Goal: Task Accomplishment & Management: Use online tool/utility

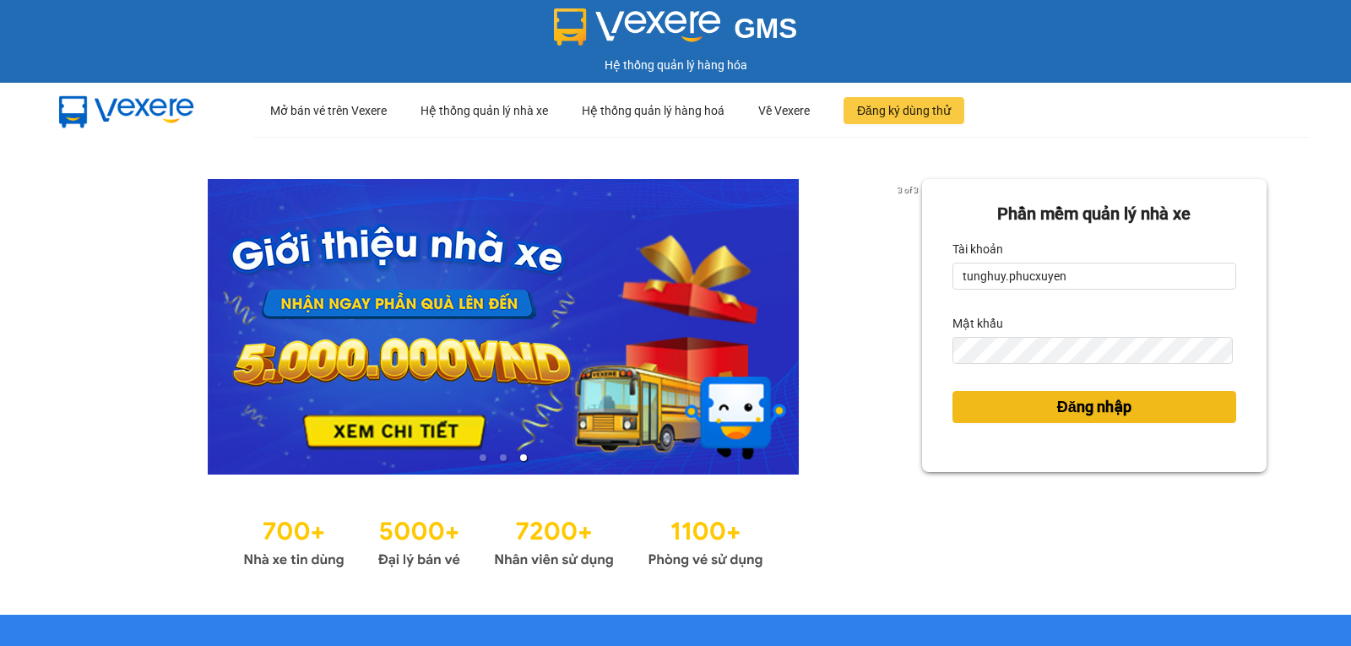
click at [1069, 405] on span "Đăng nhập" at bounding box center [1094, 407] width 74 height 24
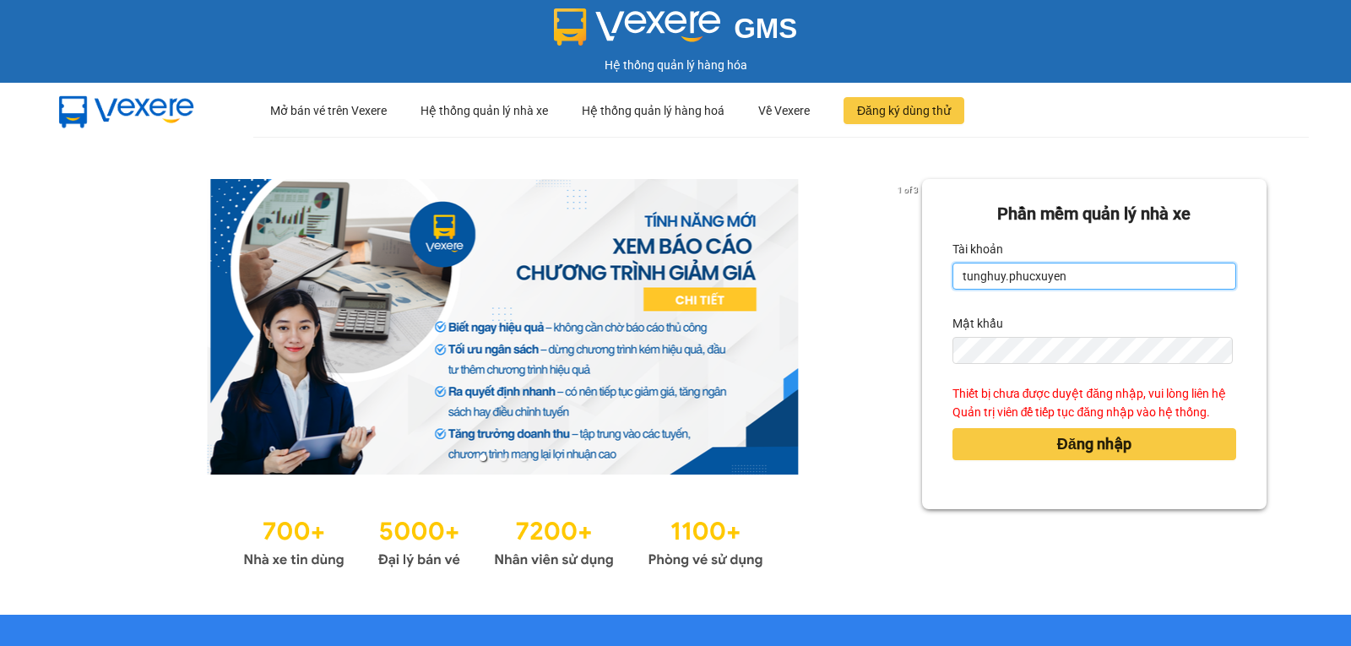
click at [1101, 275] on input "tunghuy.phucxuyen" at bounding box center [1094, 276] width 284 height 27
click at [1063, 274] on input "tunghuy.phucxuyen" at bounding box center [1094, 276] width 284 height 27
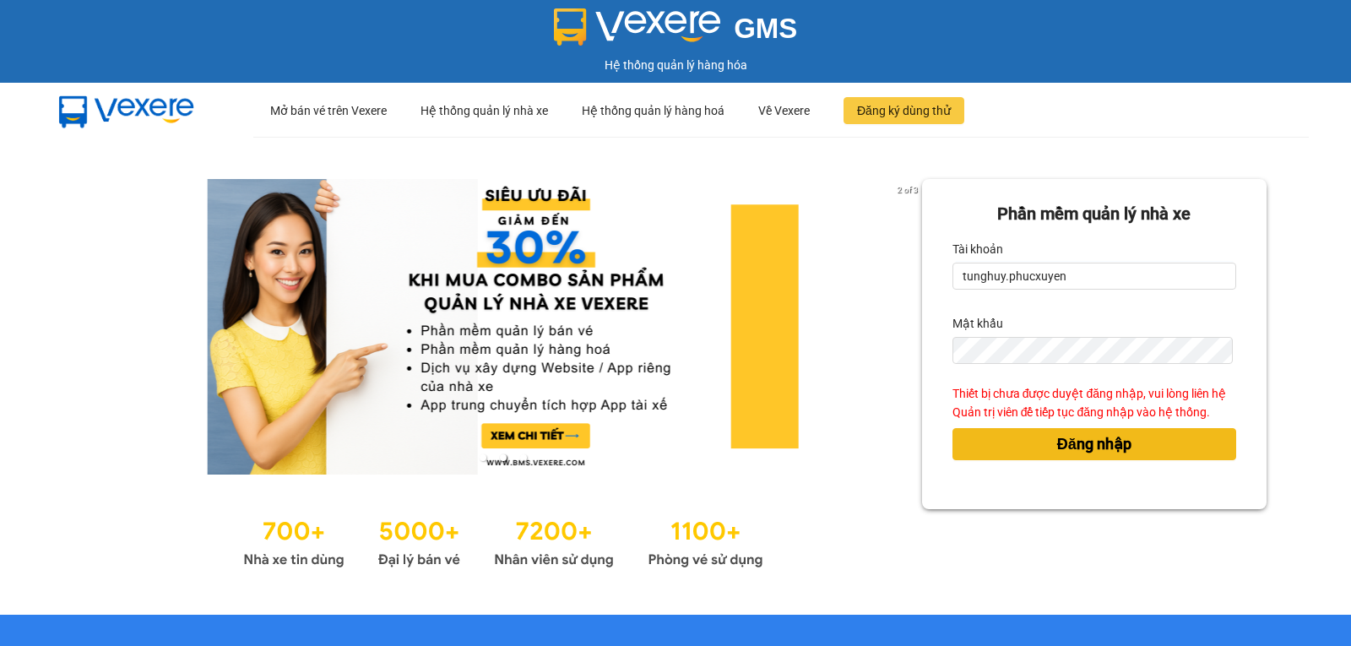
click at [1087, 458] on button "Đăng nhập" at bounding box center [1094, 444] width 284 height 32
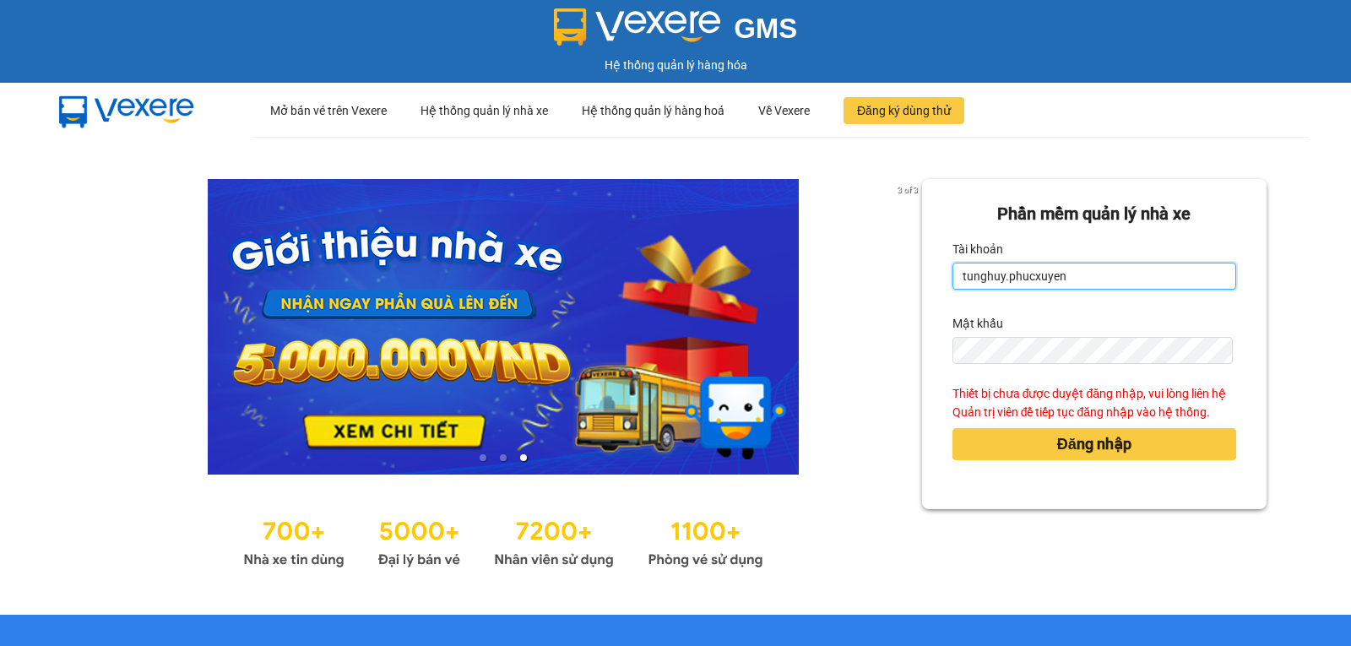
click at [1105, 285] on input "tunghuy.phucxuyen" at bounding box center [1094, 276] width 284 height 27
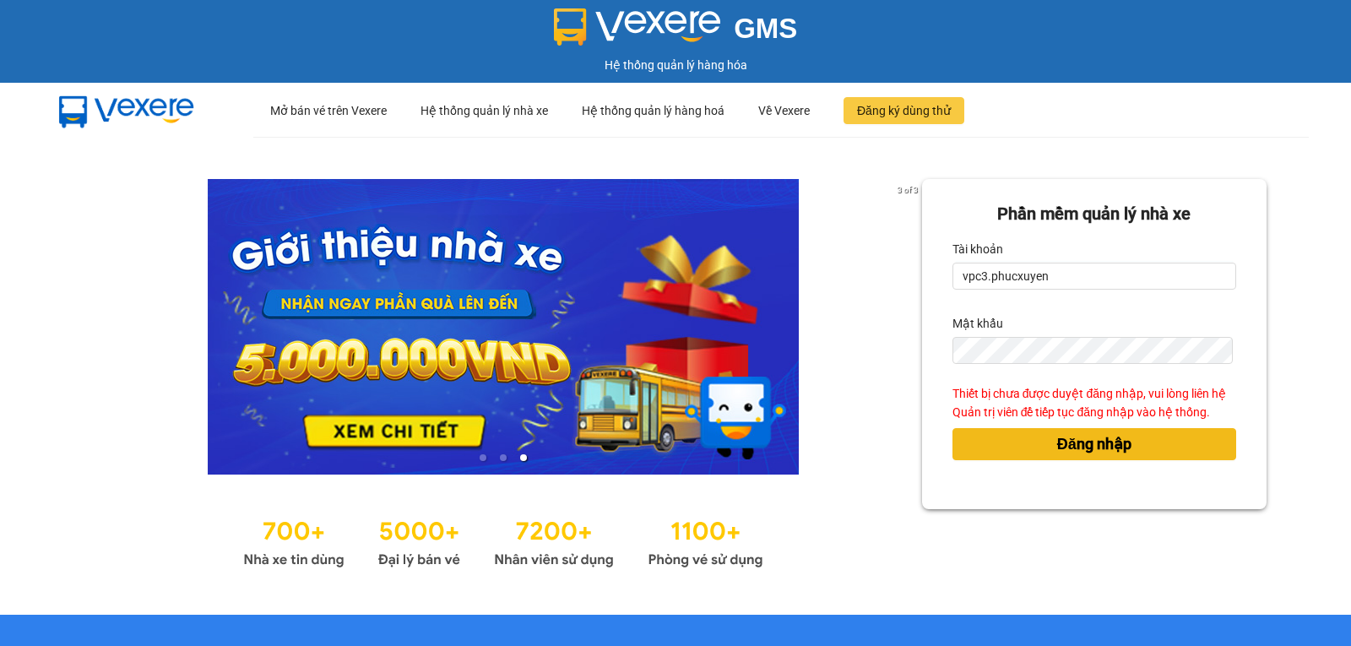
click at [1116, 448] on span "Đăng nhập" at bounding box center [1094, 444] width 74 height 24
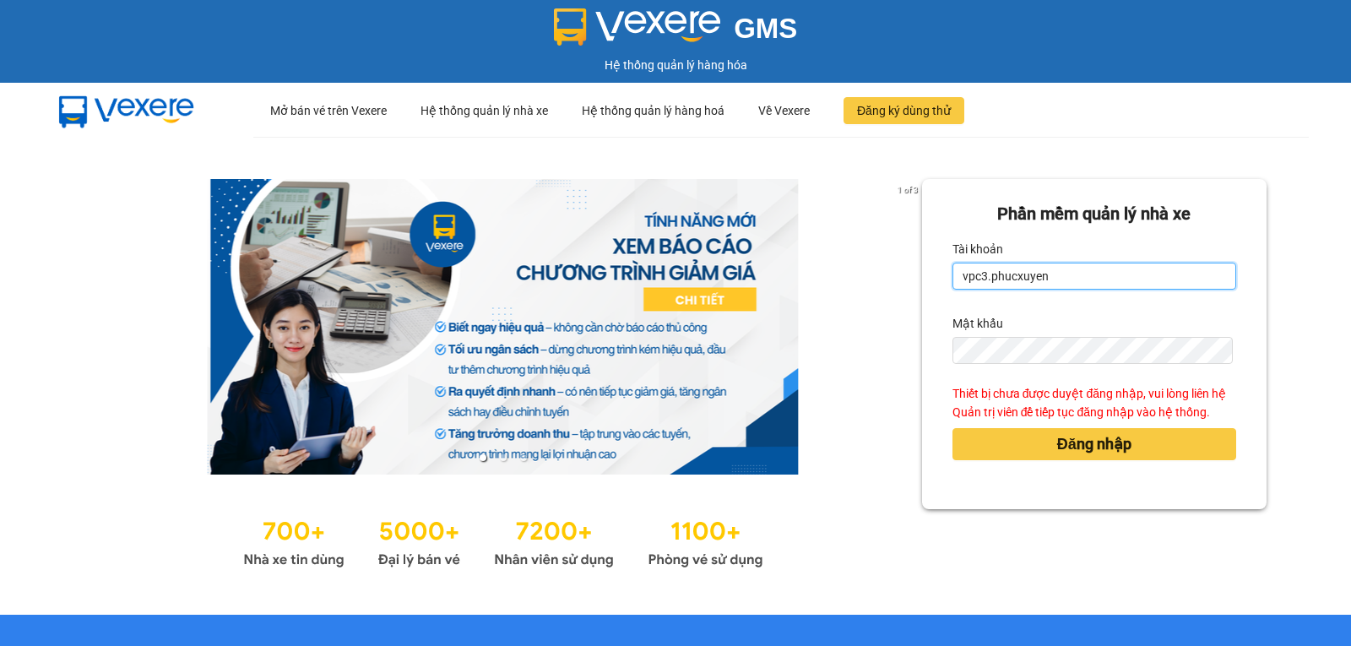
click at [1114, 284] on input "vpc3.phucxuyen" at bounding box center [1094, 276] width 284 height 27
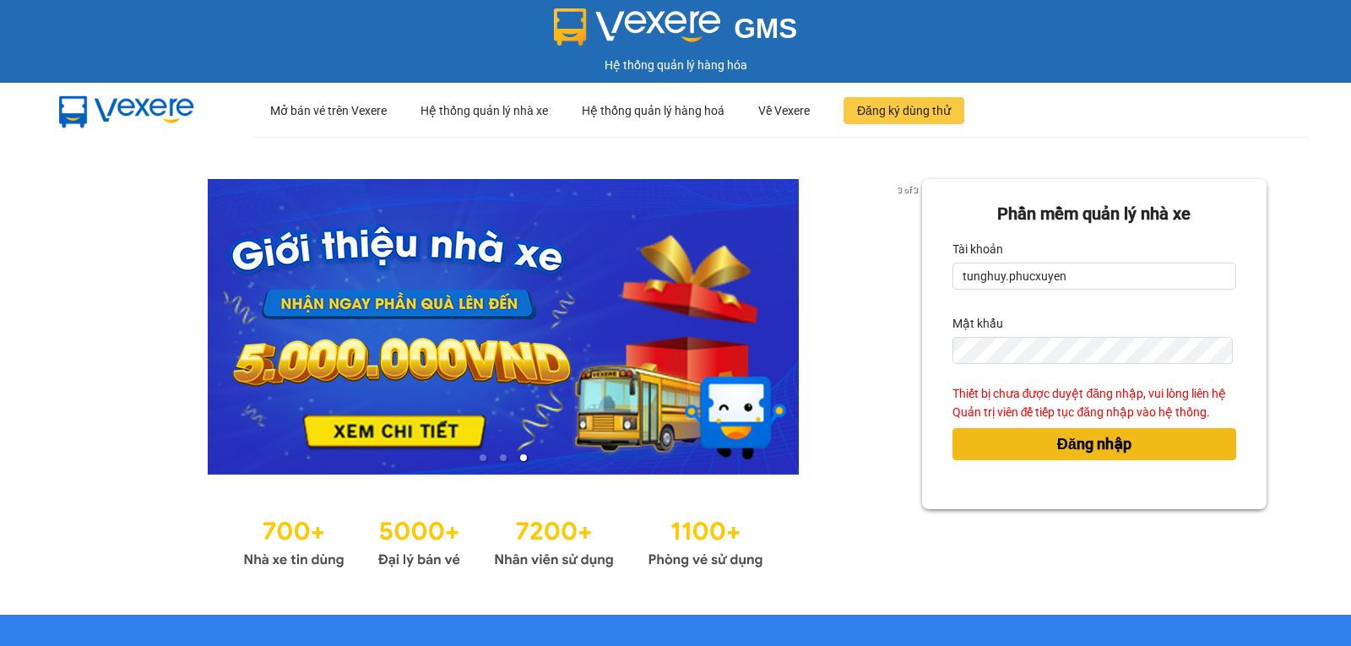
click at [1129, 449] on button "Đăng nhập" at bounding box center [1094, 444] width 284 height 32
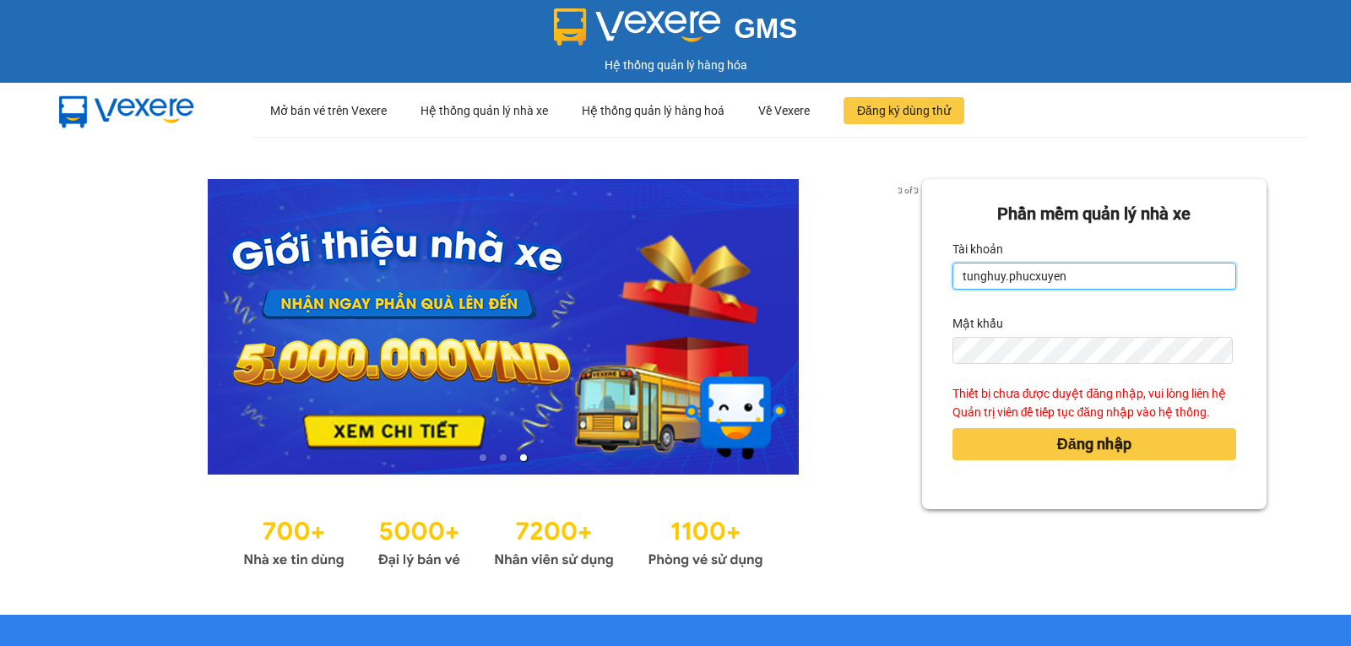
click at [1099, 282] on input "tunghuy.phucxuyen" at bounding box center [1094, 276] width 284 height 27
type input "nga.phucxuyen"
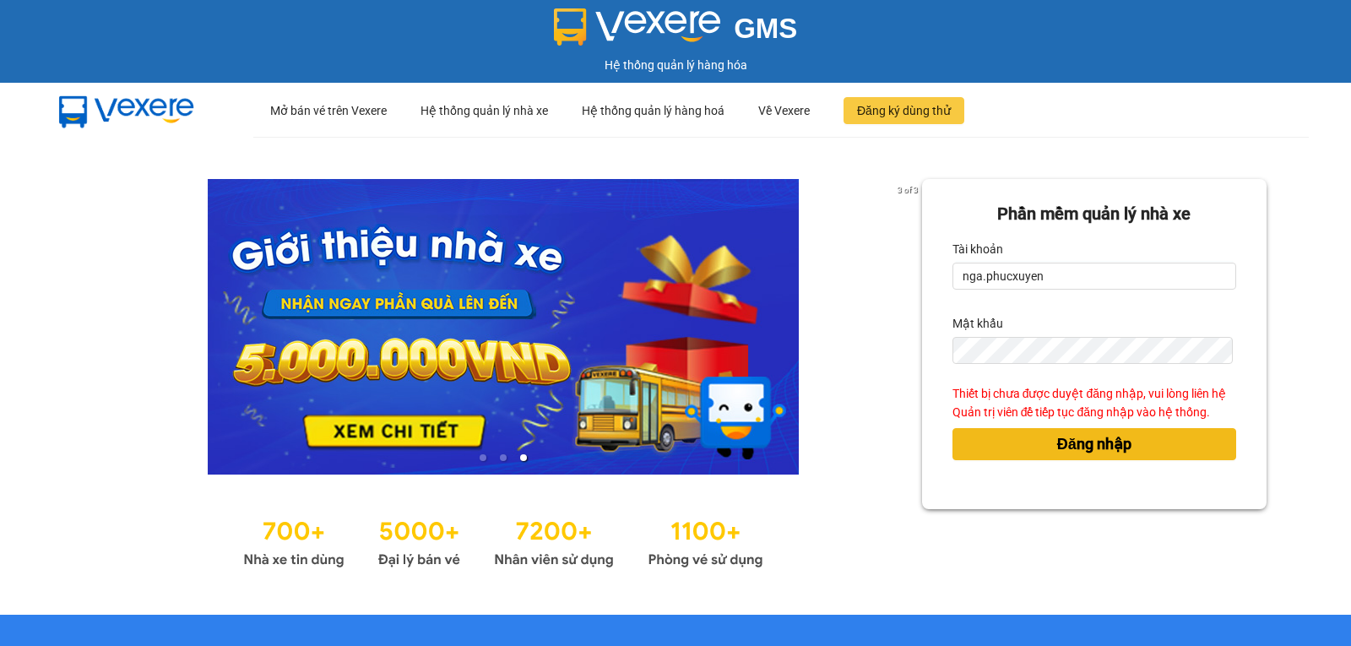
click at [1140, 437] on button "Đăng nhập" at bounding box center [1094, 444] width 284 height 32
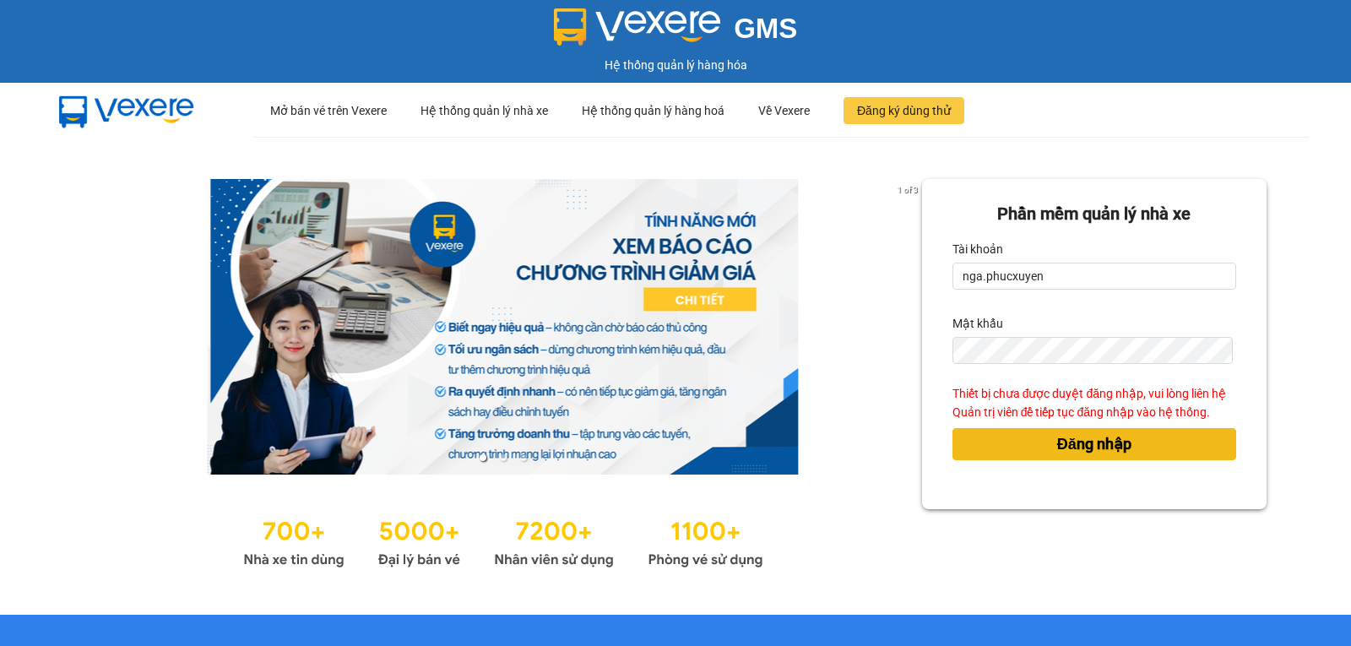
click at [1140, 437] on body "GMS Hệ thống quản lý hàng hóa ··· Mở bán vé trên Vexere ··· Hệ thống quản lý nh…" at bounding box center [675, 323] width 1351 height 646
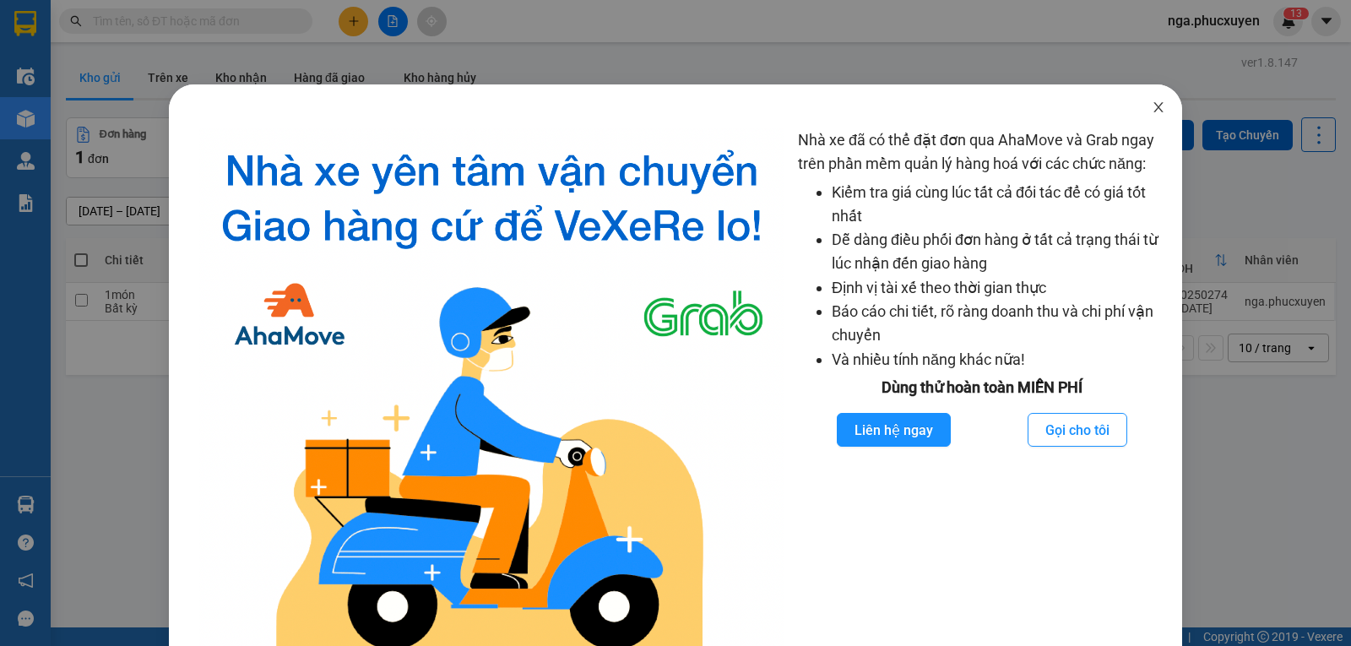
click at [1152, 105] on icon "close" at bounding box center [1159, 107] width 14 height 14
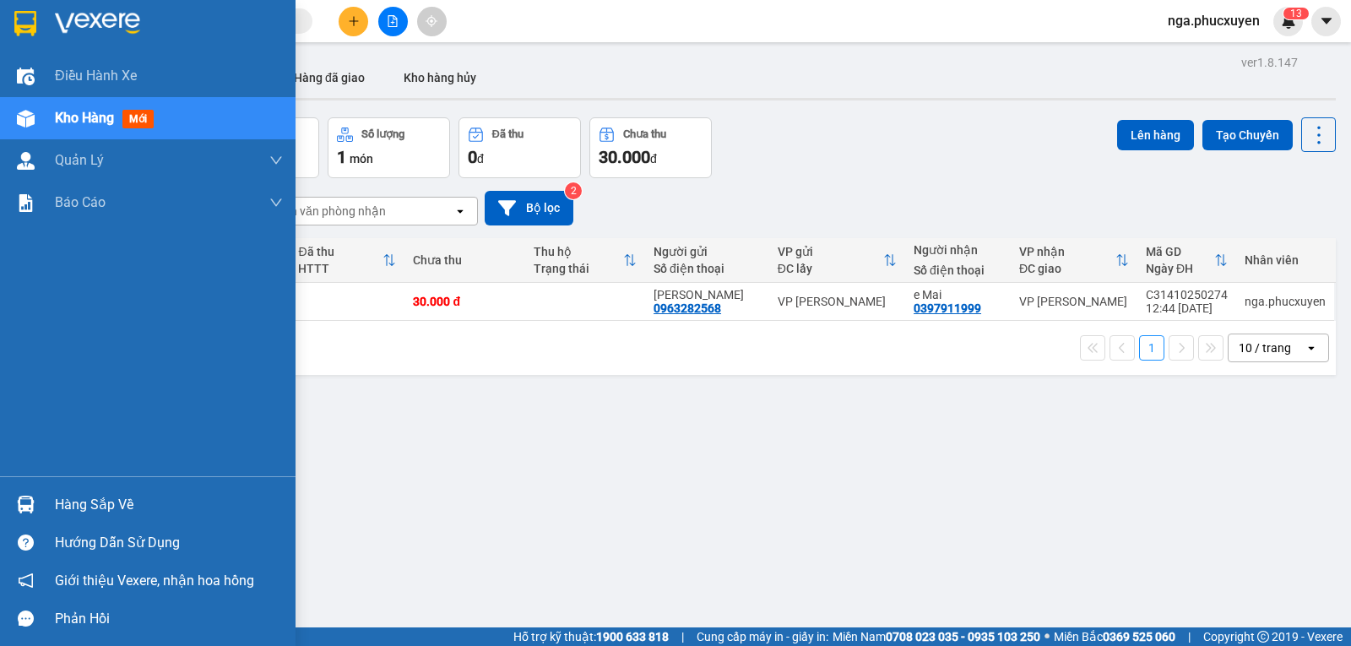
click at [20, 499] on img at bounding box center [26, 505] width 18 height 18
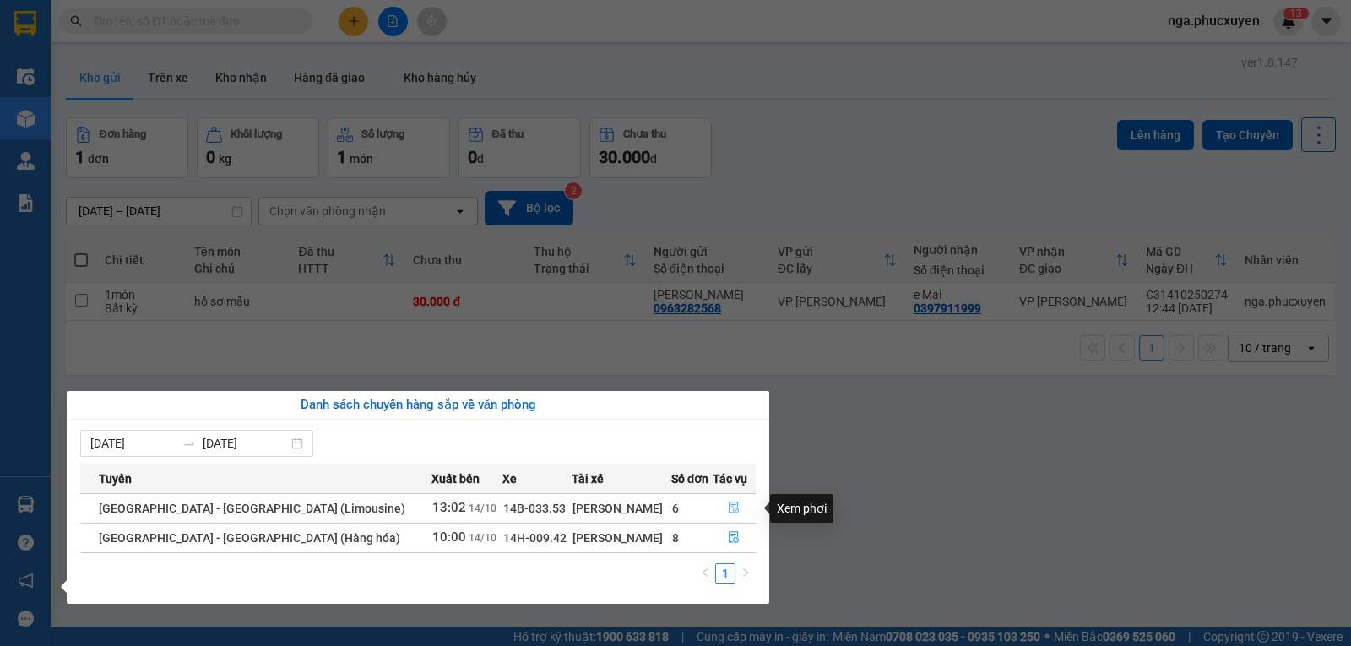
click at [729, 507] on icon "file-done" at bounding box center [734, 508] width 12 height 12
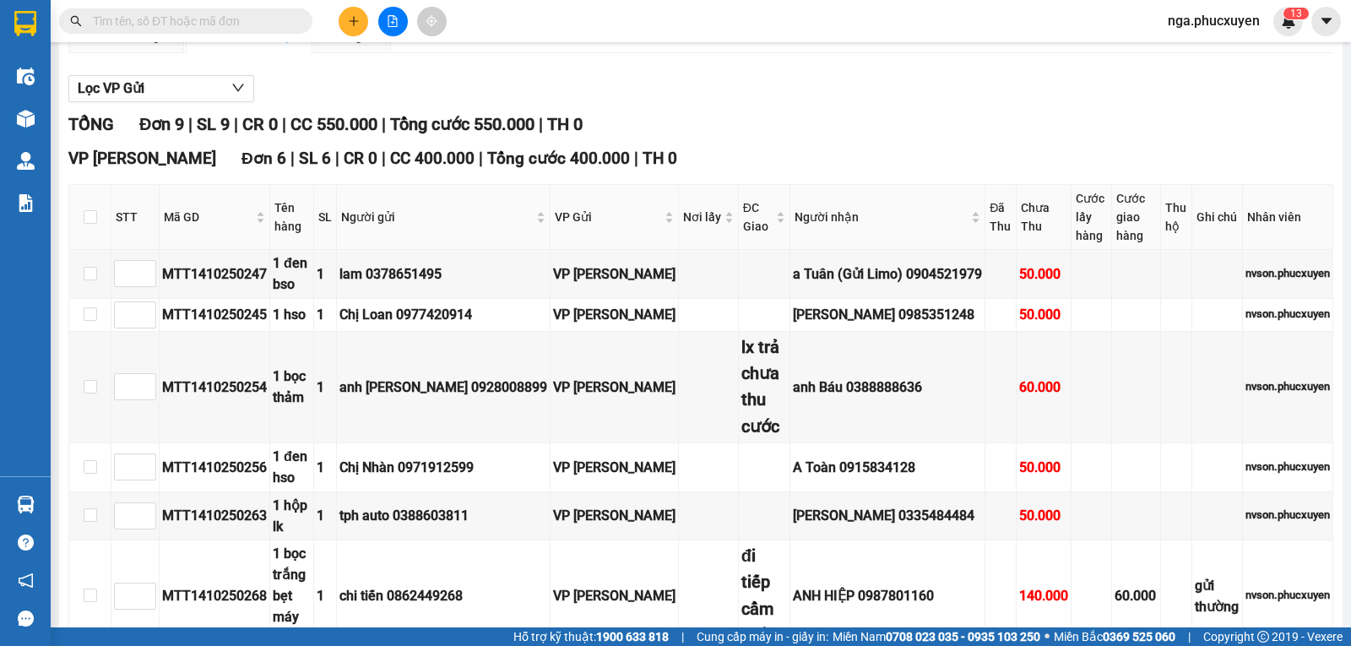
scroll to position [253, 0]
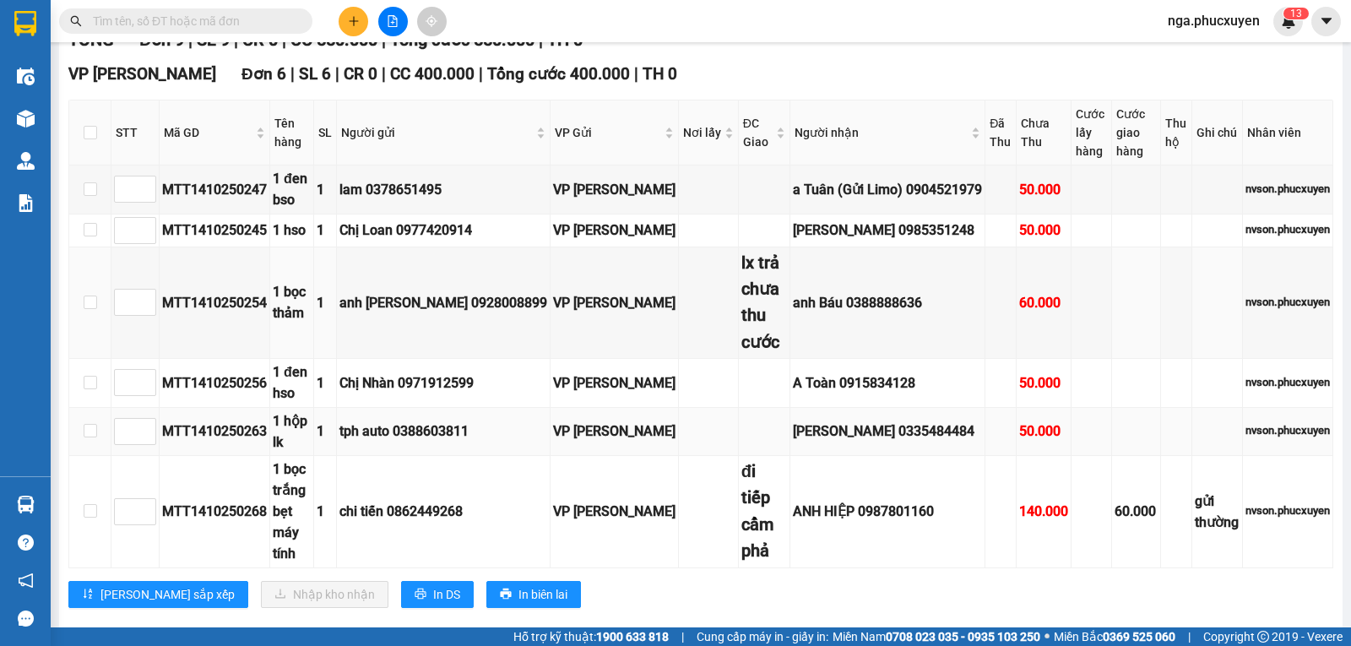
drag, startPoint x: 823, startPoint y: 303, endPoint x: 709, endPoint y: 439, distance: 177.4
click at [739, 439] on td at bounding box center [765, 432] width 52 height 48
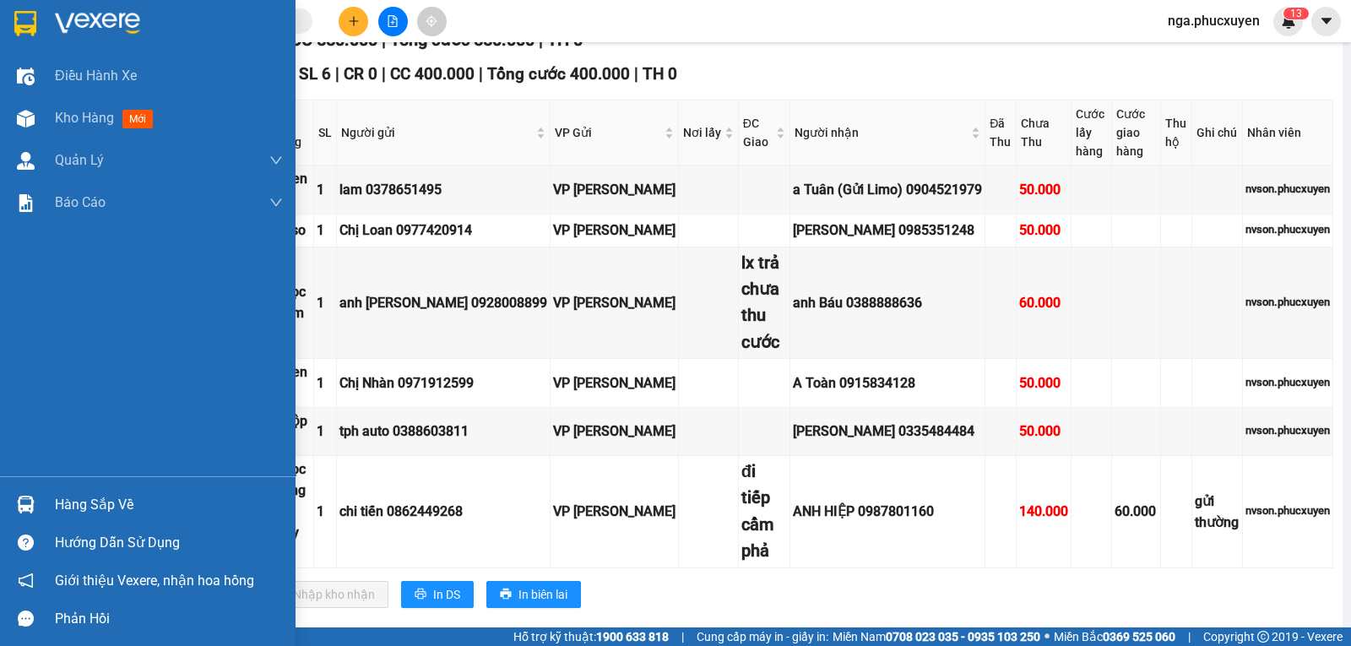
click at [23, 509] on img at bounding box center [26, 505] width 18 height 18
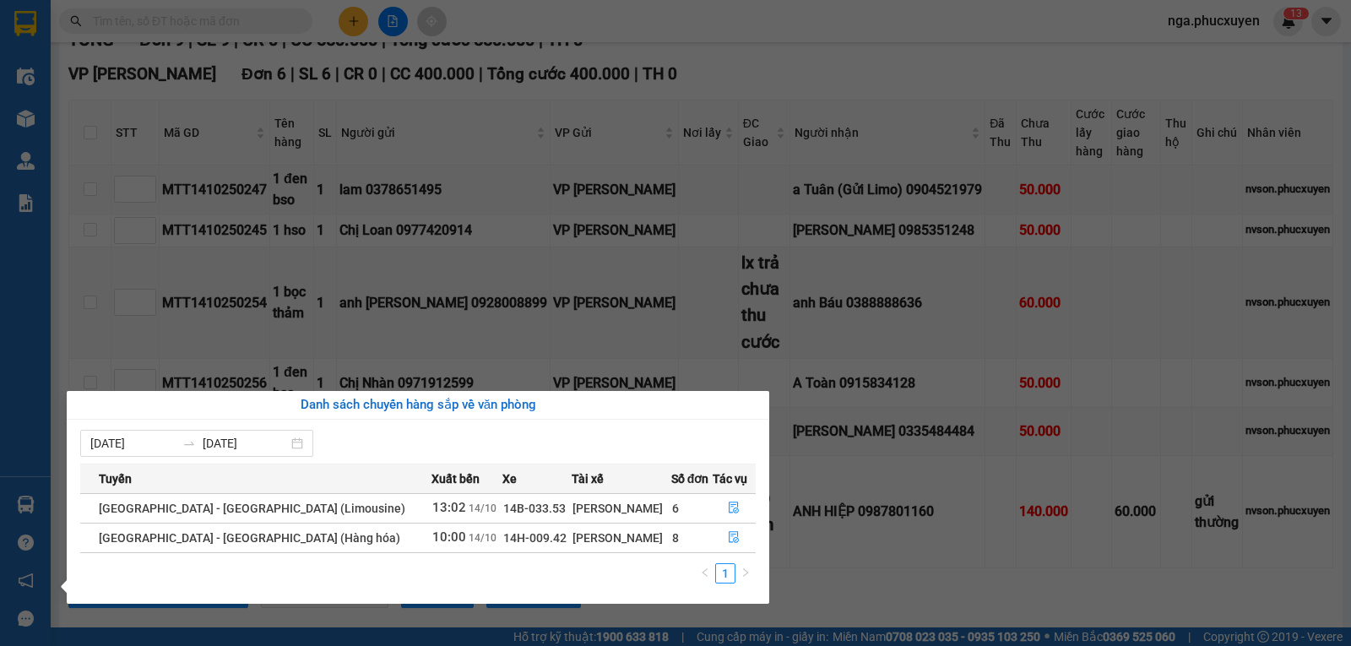
click at [866, 432] on section "Kết quả tìm kiếm ( 0 ) Bộ lọc No Data nga.phucxuyen 1 3 Điều hành xe Kho hàng m…" at bounding box center [675, 323] width 1351 height 646
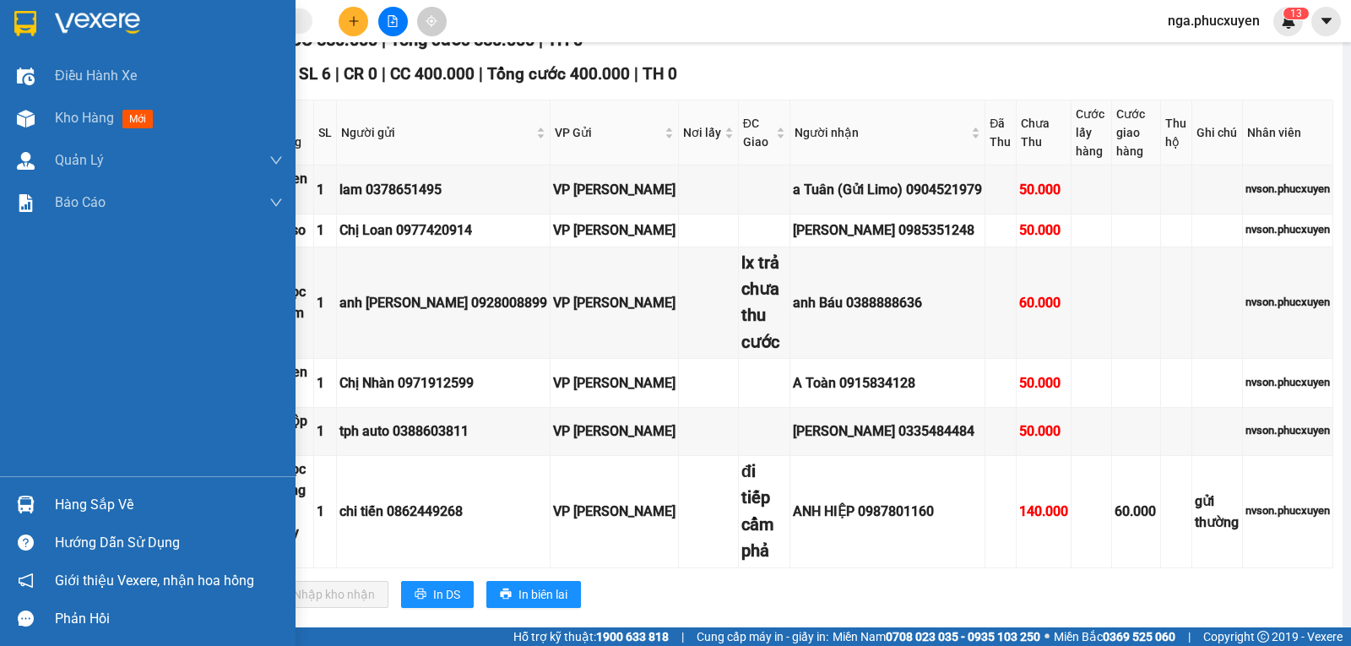
drag, startPoint x: 39, startPoint y: 490, endPoint x: 5, endPoint y: 562, distance: 80.1
click at [35, 495] on div at bounding box center [26, 505] width 30 height 30
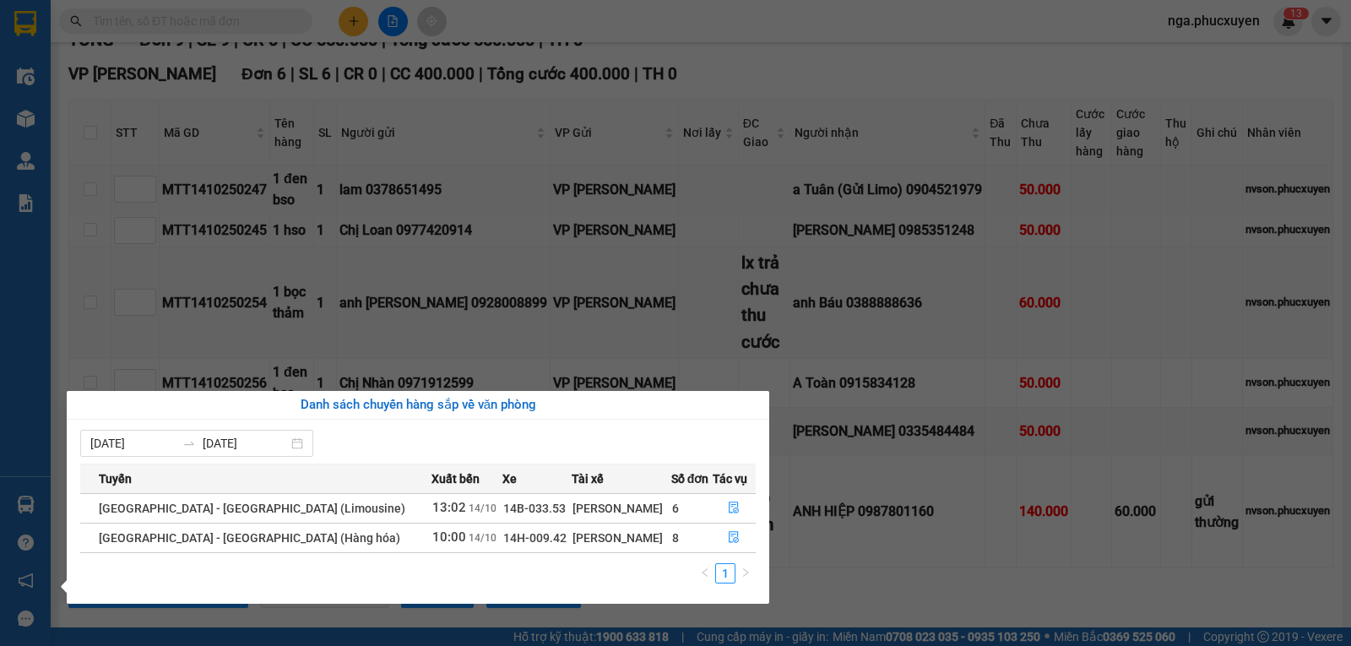
drag, startPoint x: 1116, startPoint y: 266, endPoint x: 1128, endPoint y: 234, distance: 34.2
click at [1119, 264] on section "Kết quả tìm kiếm ( 0 ) Bộ lọc No Data nga.phucxuyen 1 3 Điều hành xe Kho hàng m…" at bounding box center [675, 323] width 1351 height 646
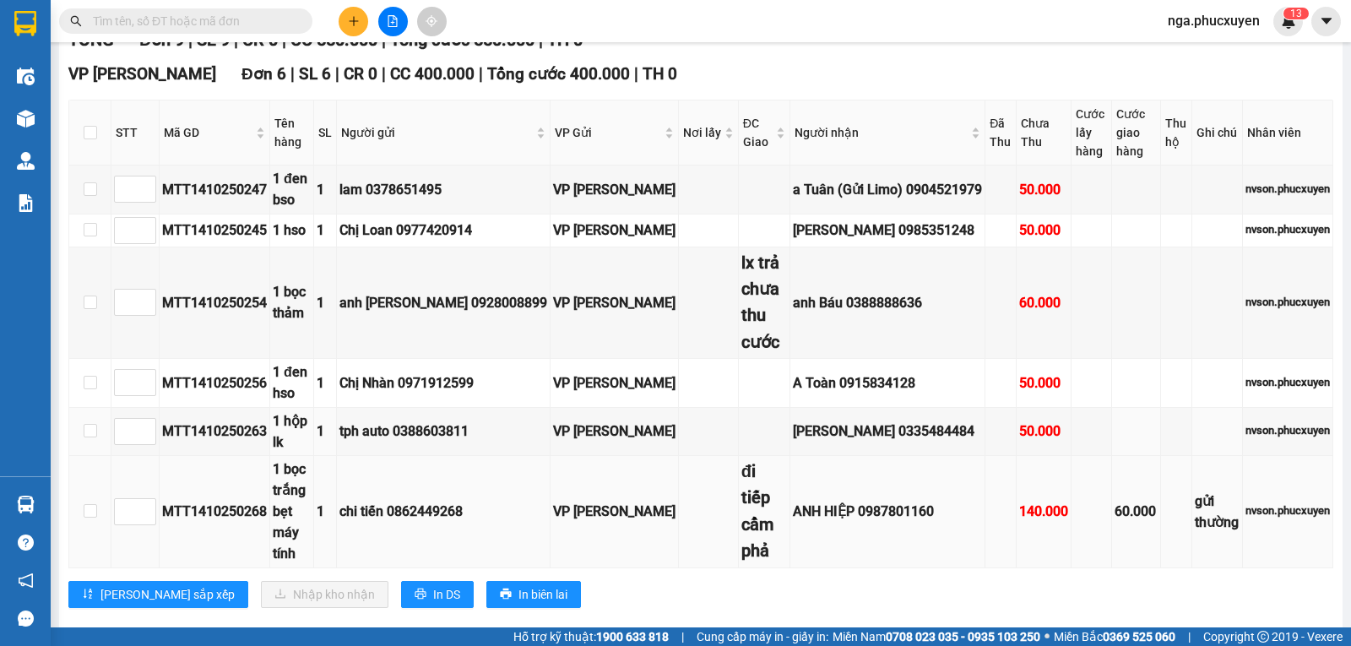
drag, startPoint x: 885, startPoint y: 447, endPoint x: 404, endPoint y: 510, distance: 484.5
click at [380, 517] on td "chi tiến 0862449268" at bounding box center [444, 512] width 214 height 112
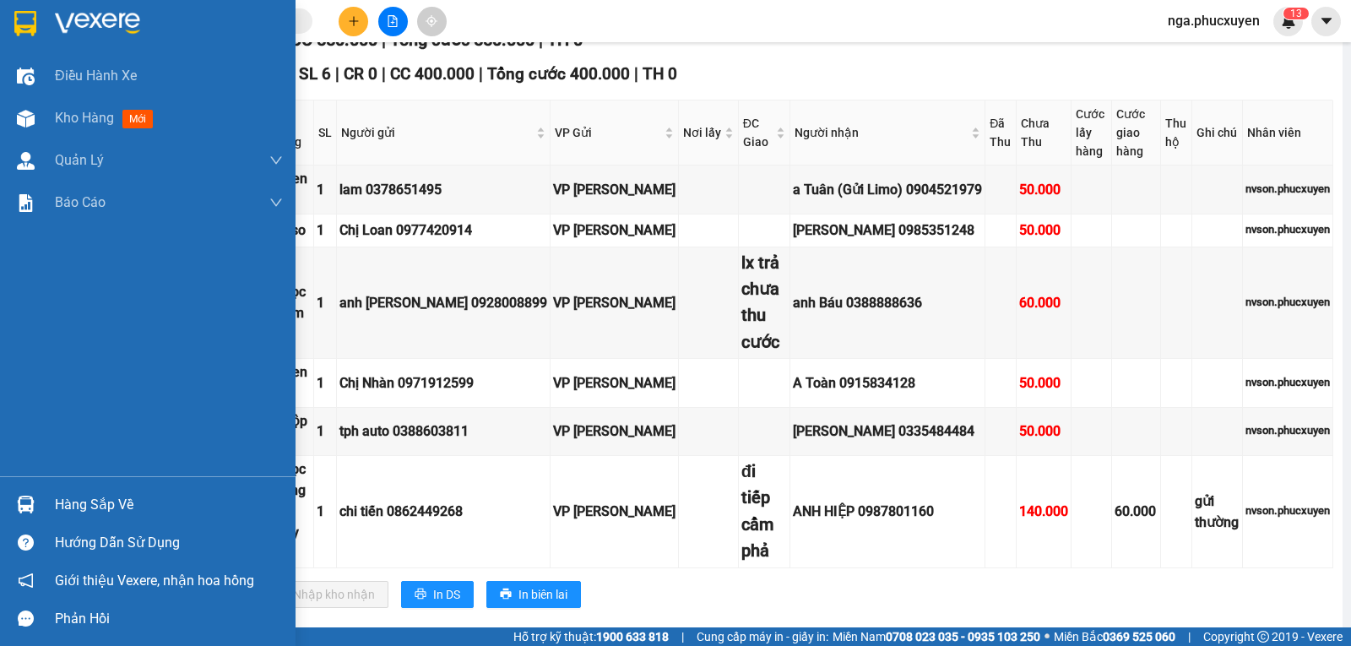
click at [17, 496] on img at bounding box center [26, 505] width 18 height 18
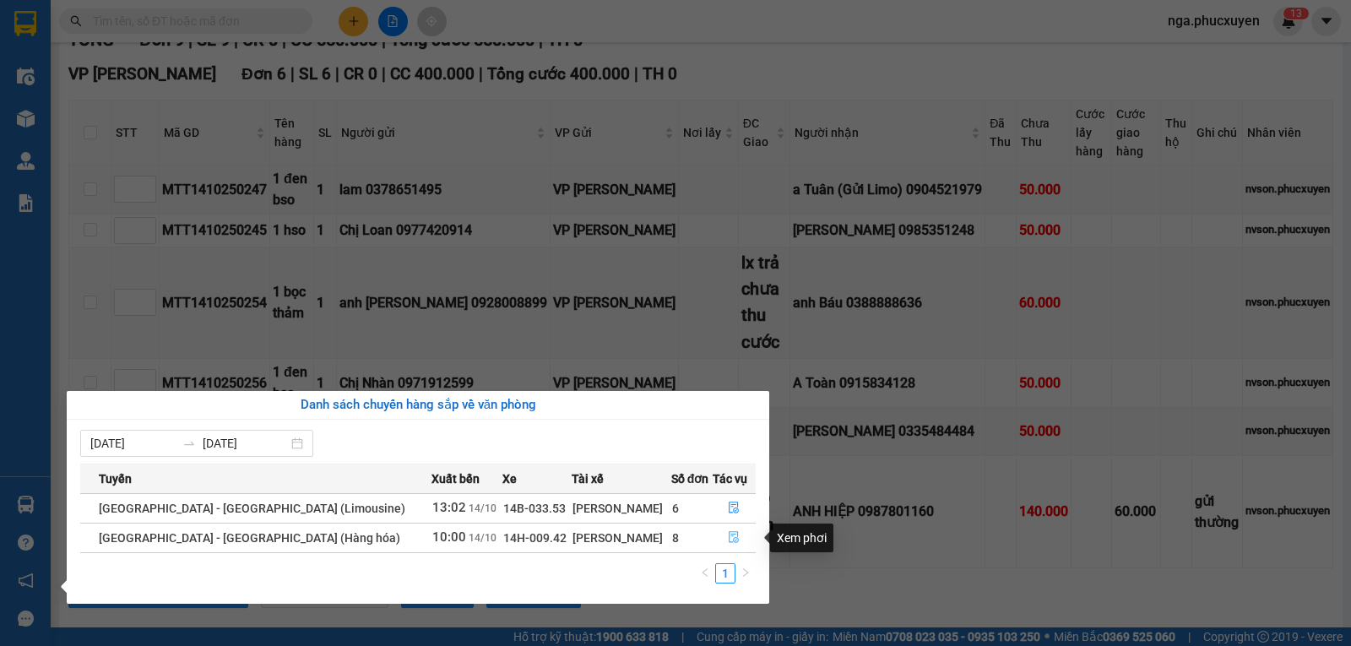
click at [728, 534] on icon "file-done" at bounding box center [734, 537] width 12 height 12
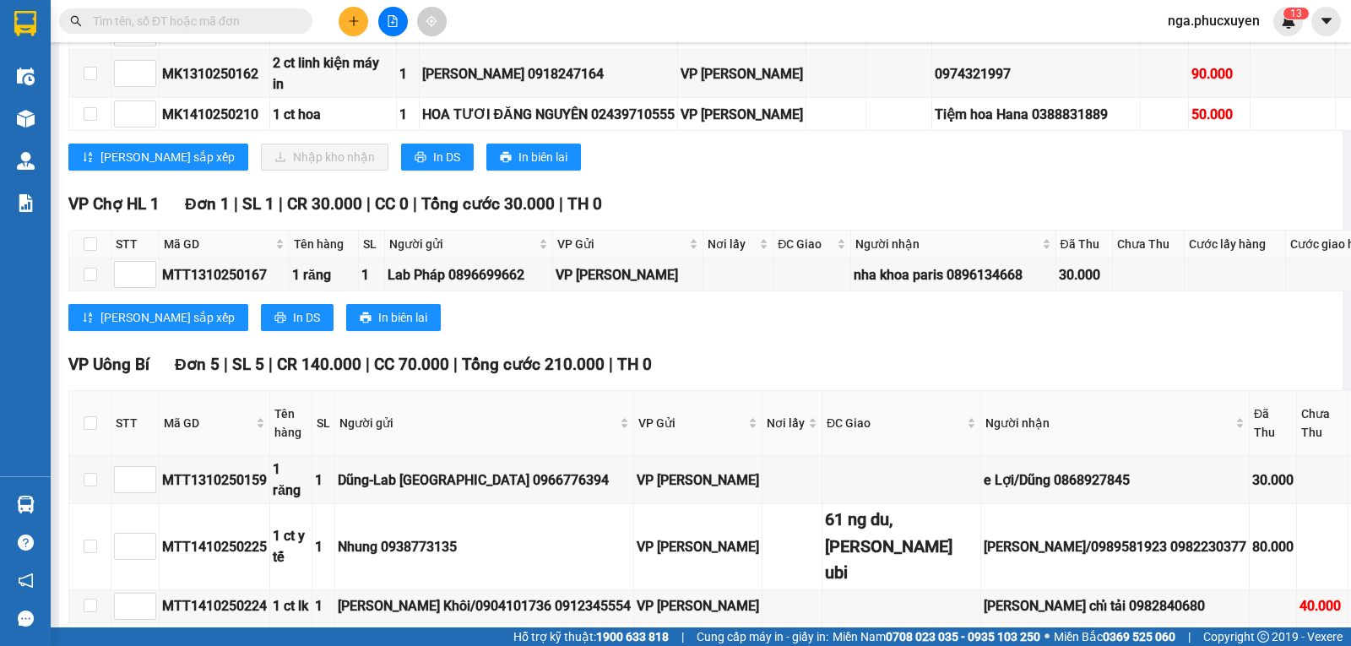
scroll to position [1520, 0]
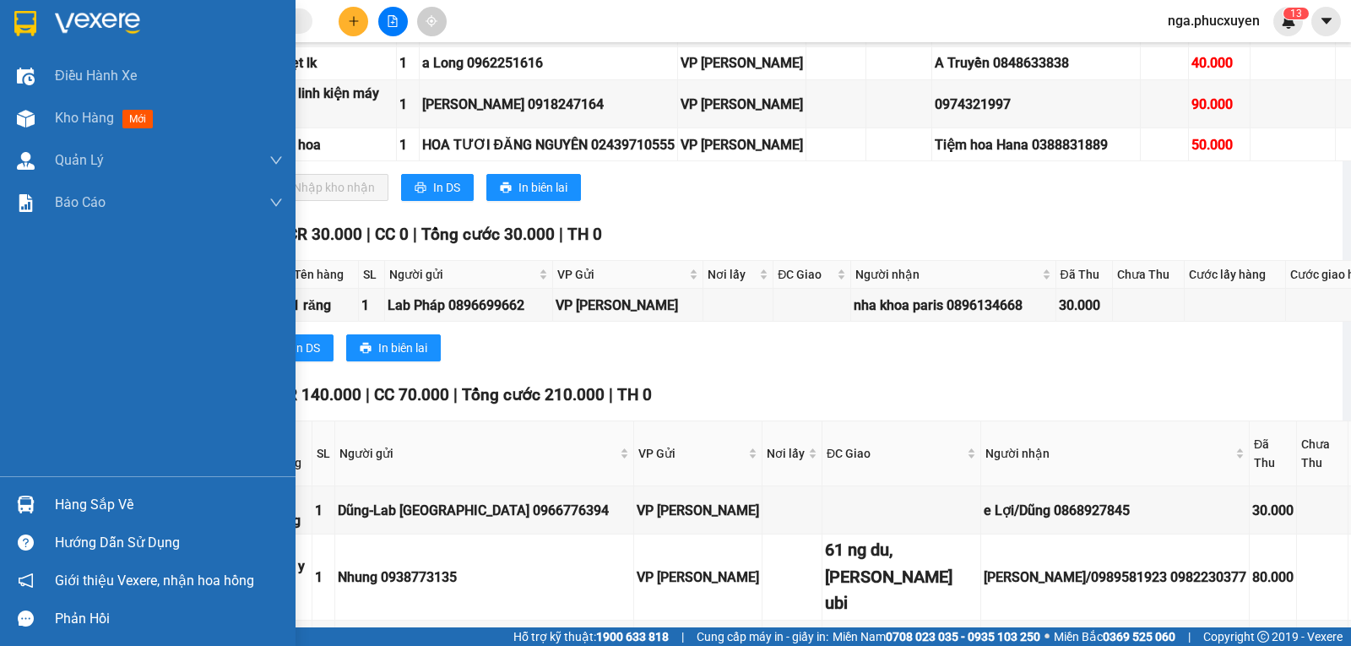
click at [4, 496] on div "Hàng sắp về" at bounding box center [148, 504] width 296 height 38
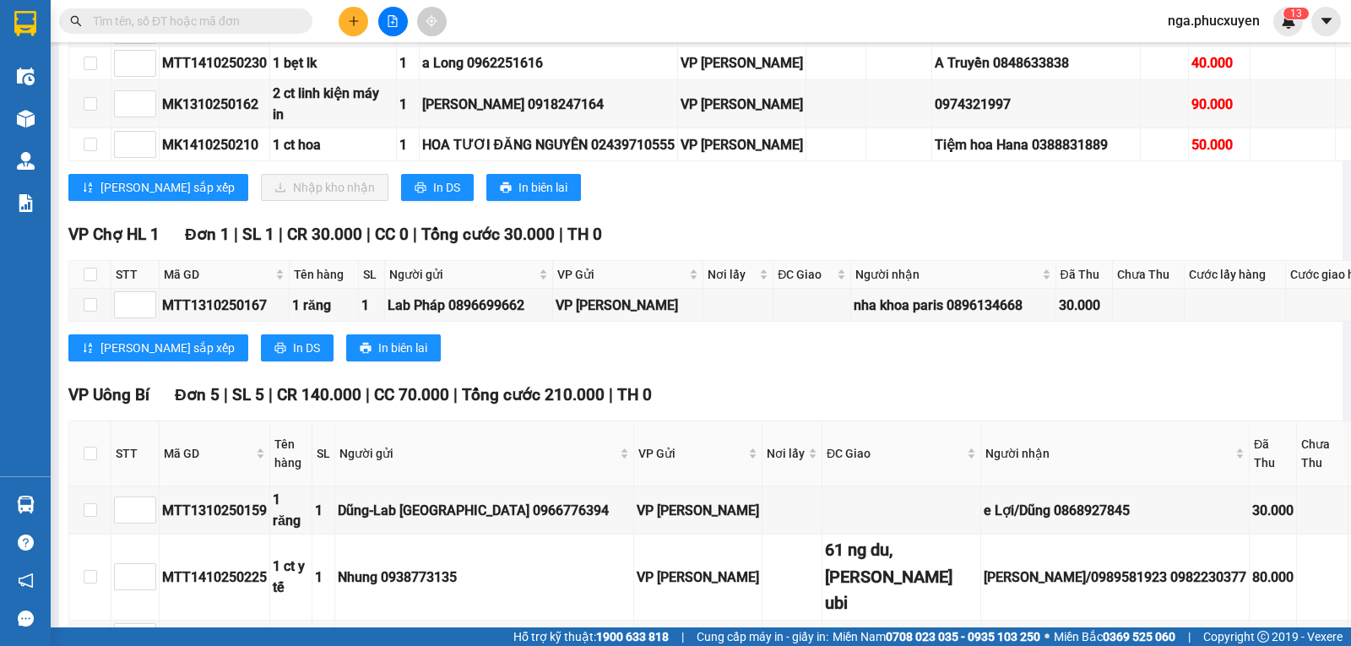
click at [125, 390] on section "Kết quả tìm kiếm ( 0 ) Bộ lọc No Data nga.phucxuyen 1 3 Điều hành xe Kho hàng m…" at bounding box center [675, 323] width 1351 height 646
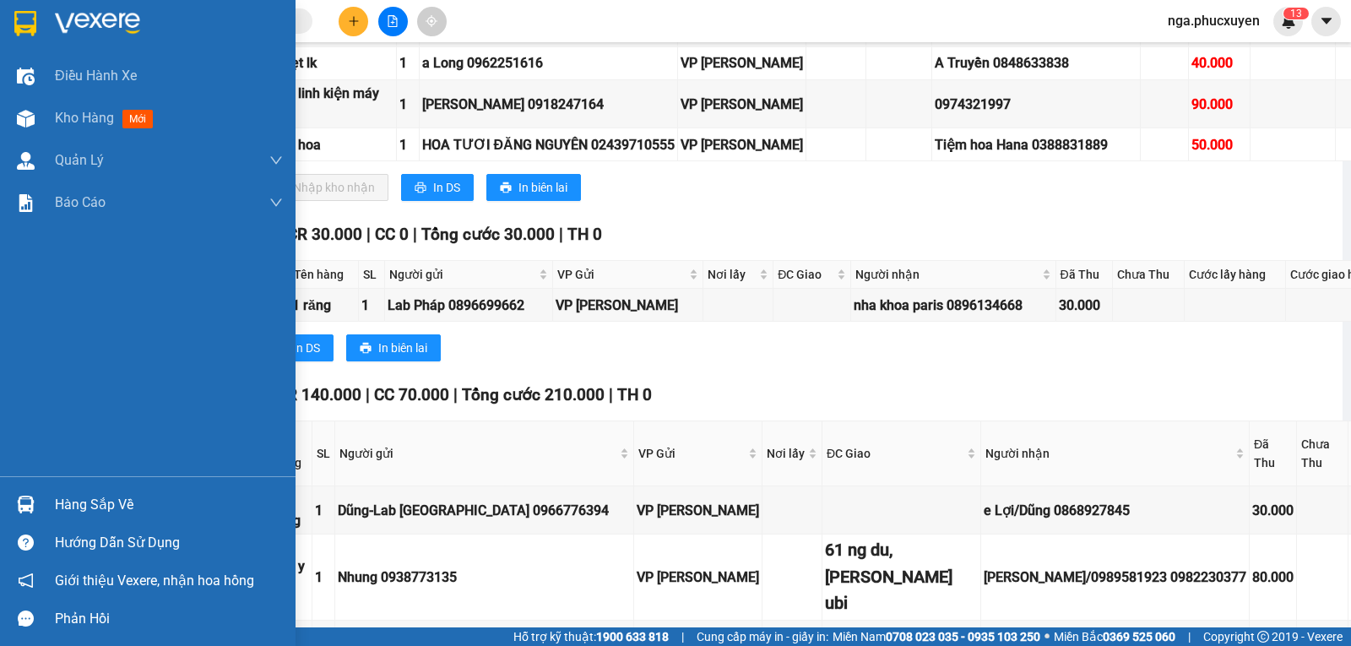
click at [36, 501] on div at bounding box center [26, 505] width 30 height 30
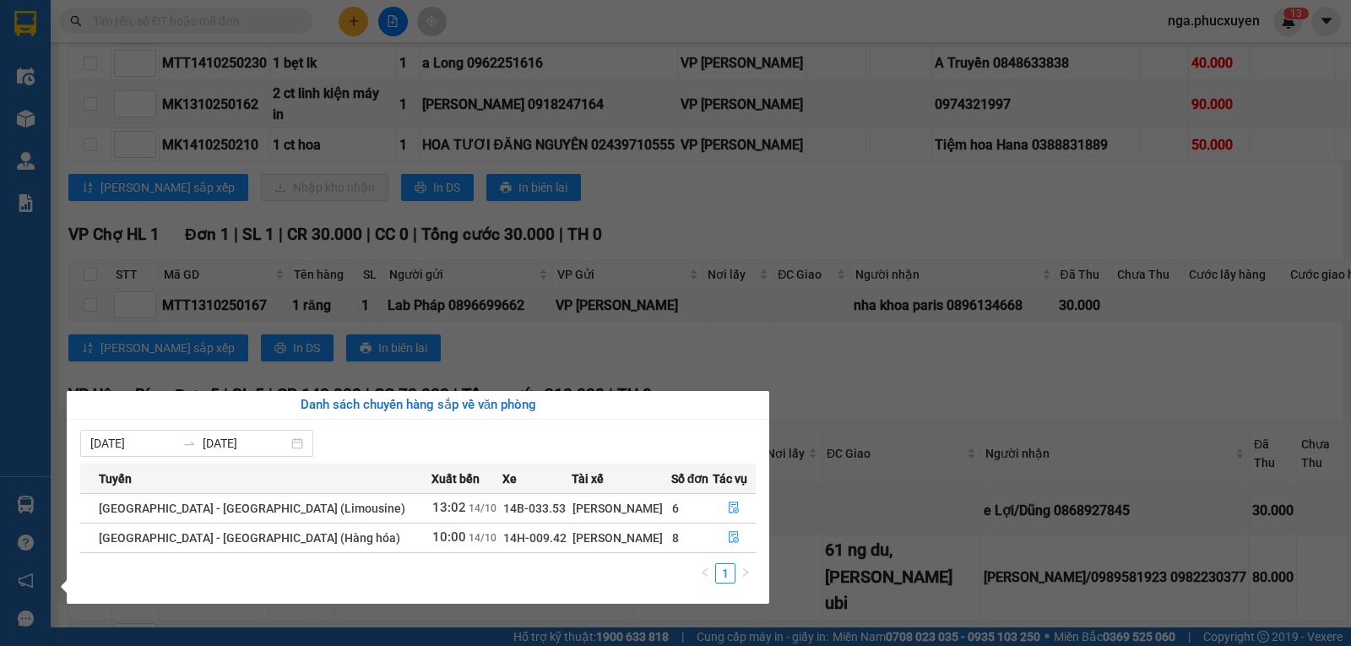
click at [928, 282] on section "Kết quả tìm kiếm ( 0 ) Bộ lọc No Data nga.phucxuyen 1 3 Điều hành xe Kho hàng m…" at bounding box center [675, 323] width 1351 height 646
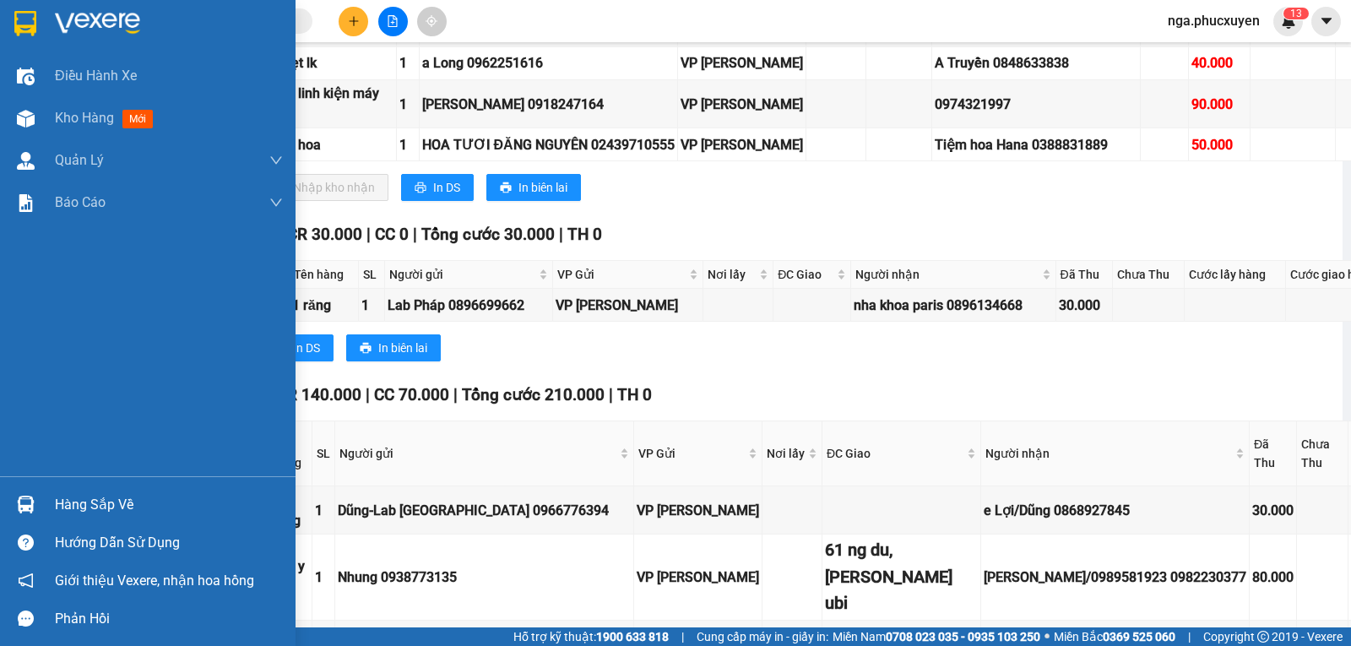
click at [24, 509] on img at bounding box center [26, 505] width 18 height 18
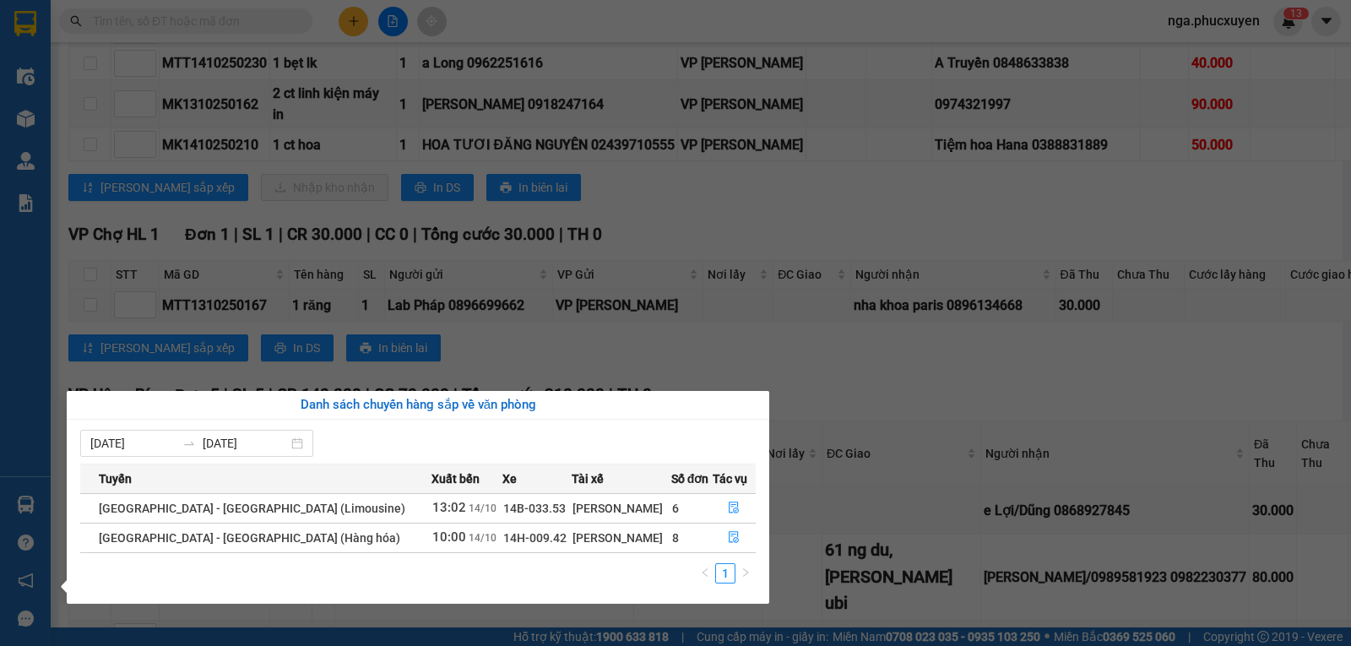
click at [902, 124] on section "Kết quả tìm kiếm ( 0 ) Bộ lọc No Data nga.phucxuyen 1 3 Điều hành xe Kho hàng m…" at bounding box center [675, 323] width 1351 height 646
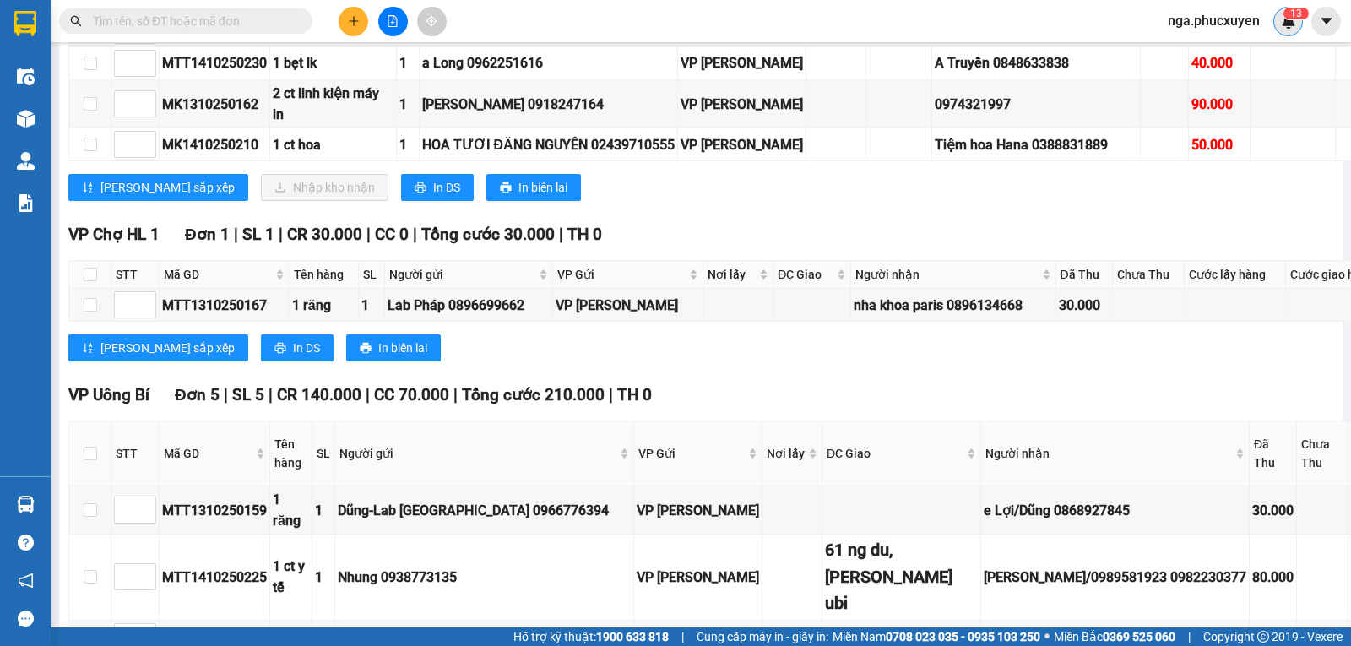
click at [1291, 14] on span "1" at bounding box center [1293, 14] width 6 height 12
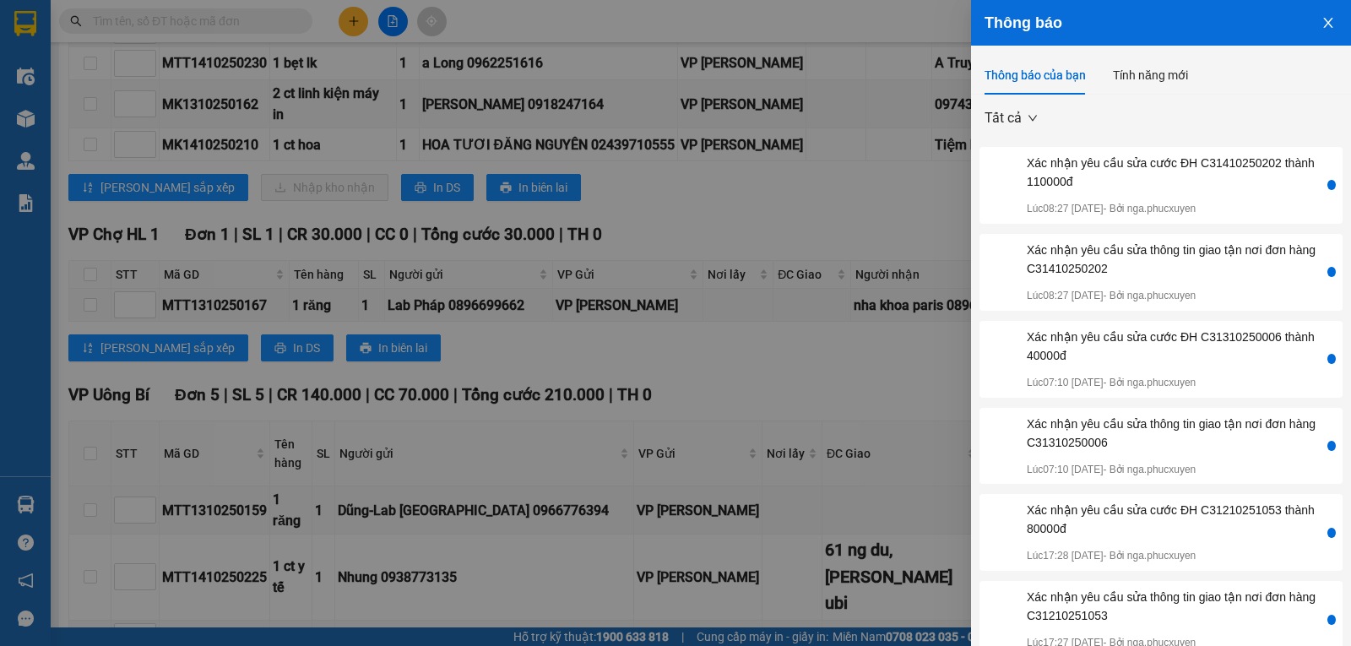
click at [1321, 27] on icon "close" at bounding box center [1328, 23] width 14 height 14
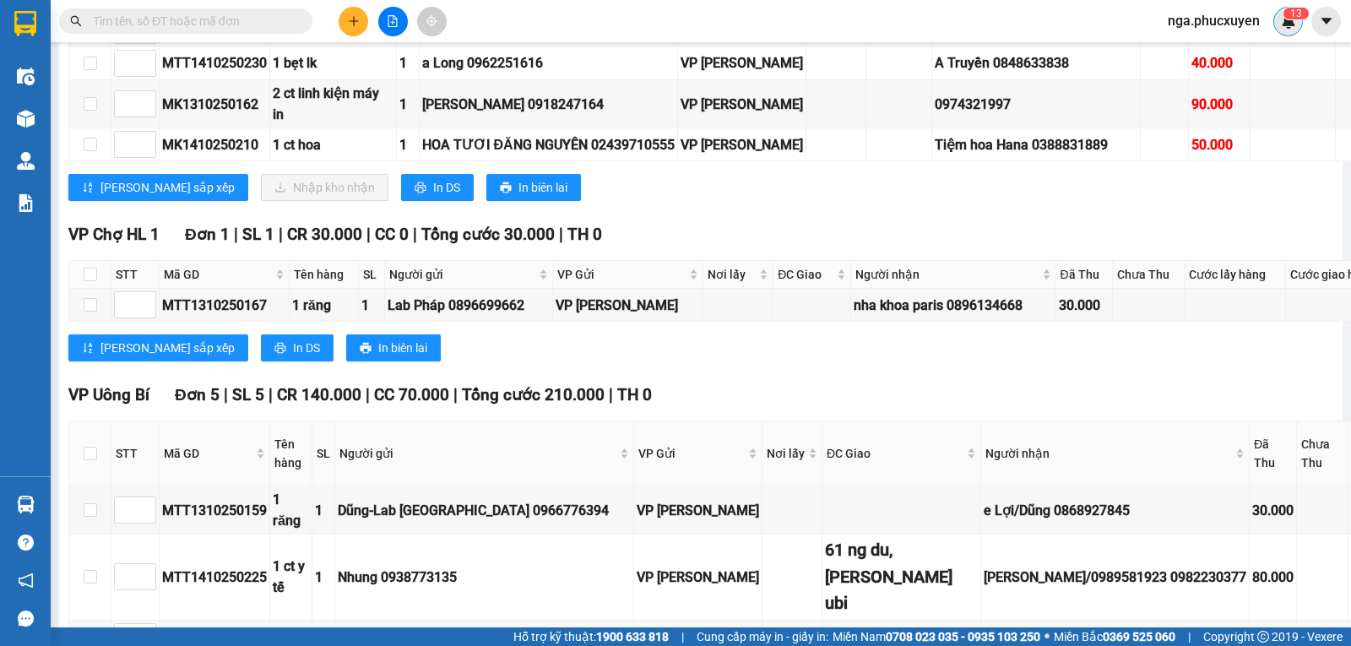
click at [1293, 27] on img at bounding box center [1288, 21] width 15 height 15
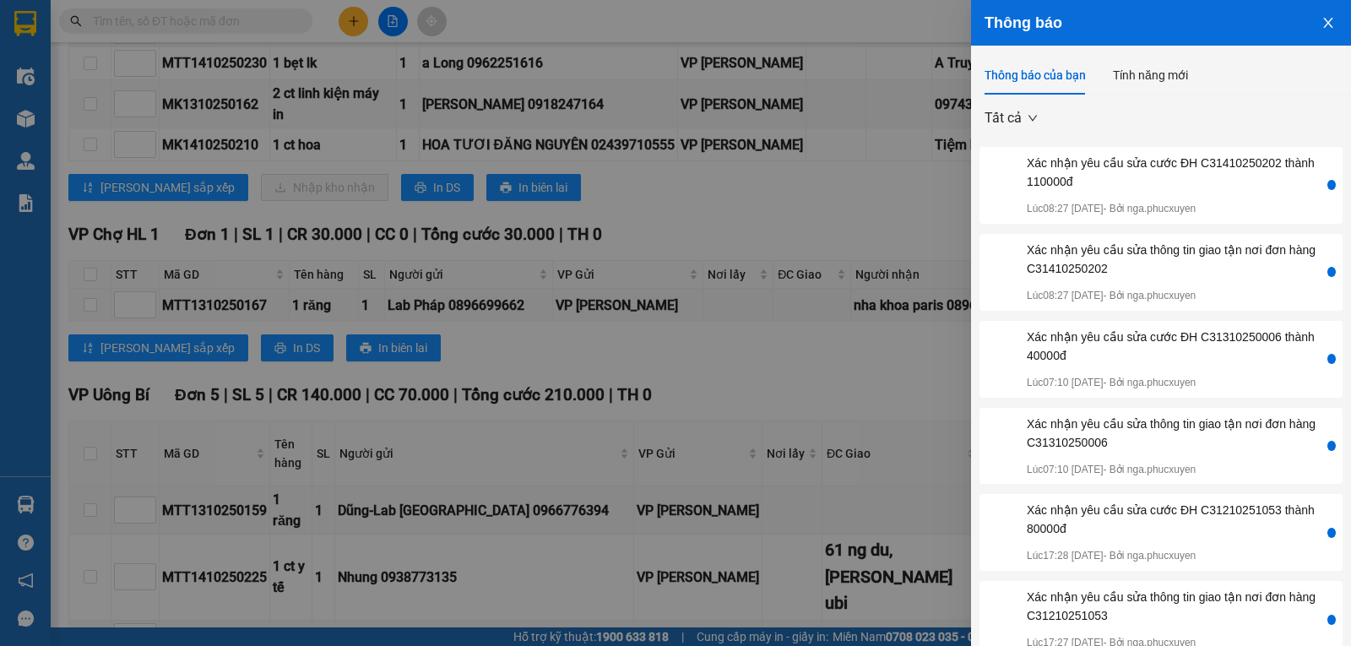
click at [1315, 30] on button "Close" at bounding box center [1328, 21] width 46 height 43
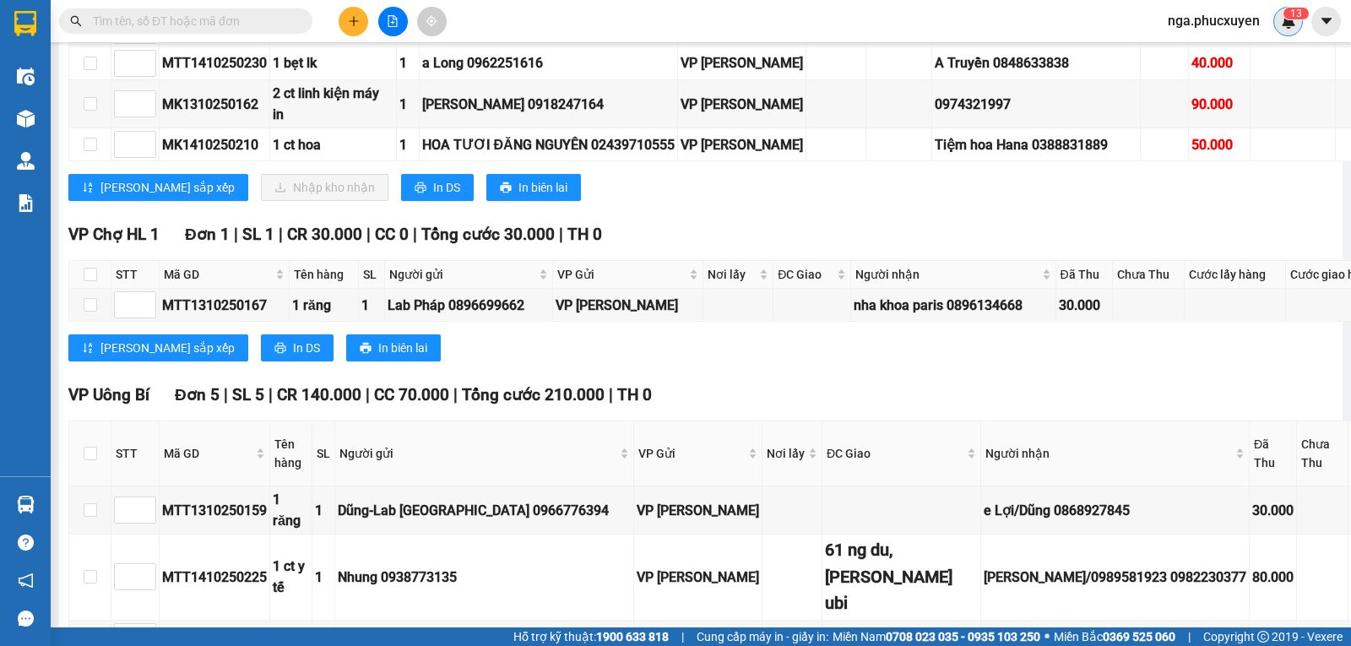
click at [1283, 33] on div "1 3" at bounding box center [1288, 22] width 30 height 30
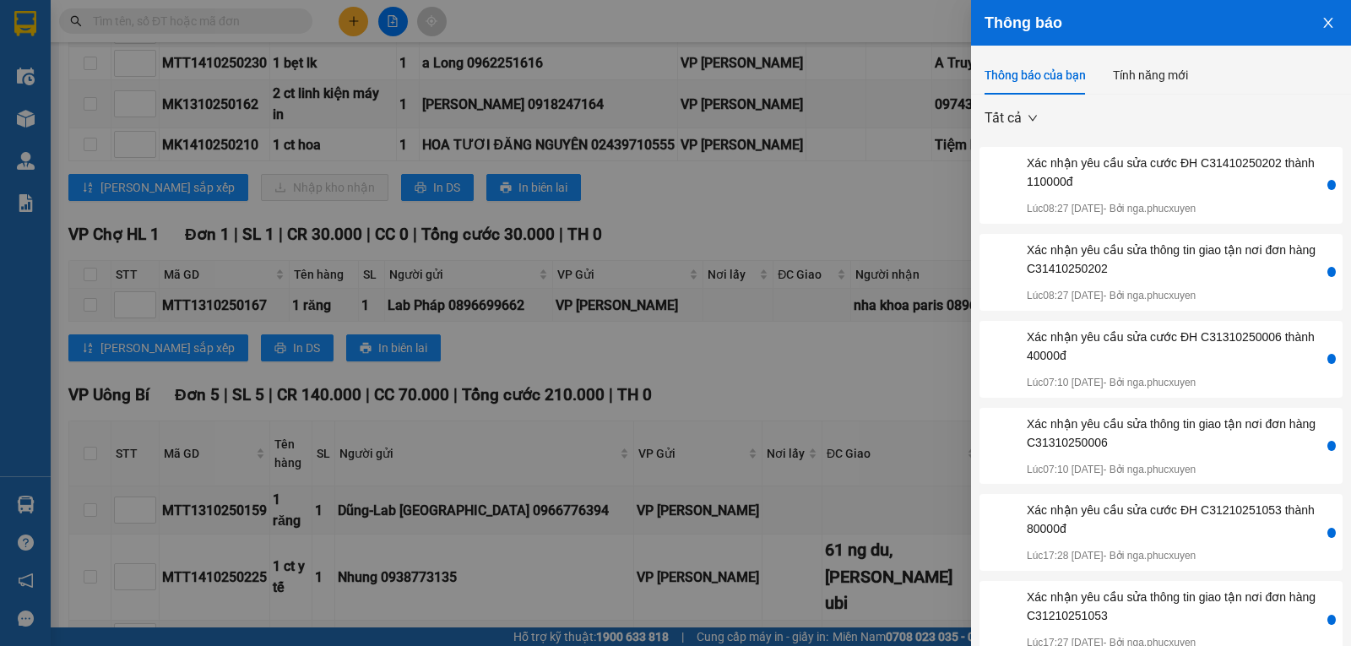
click at [1306, 26] on button "Close" at bounding box center [1328, 21] width 46 height 43
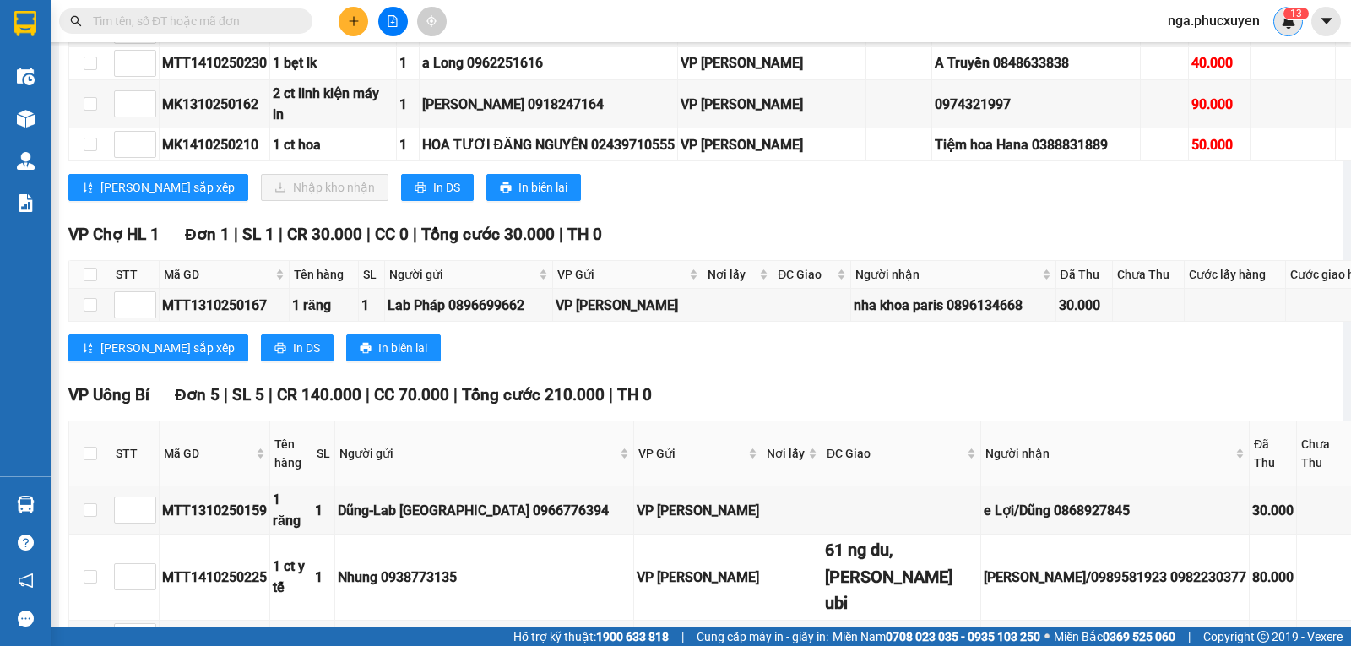
click at [1282, 24] on img at bounding box center [1288, 21] width 15 height 15
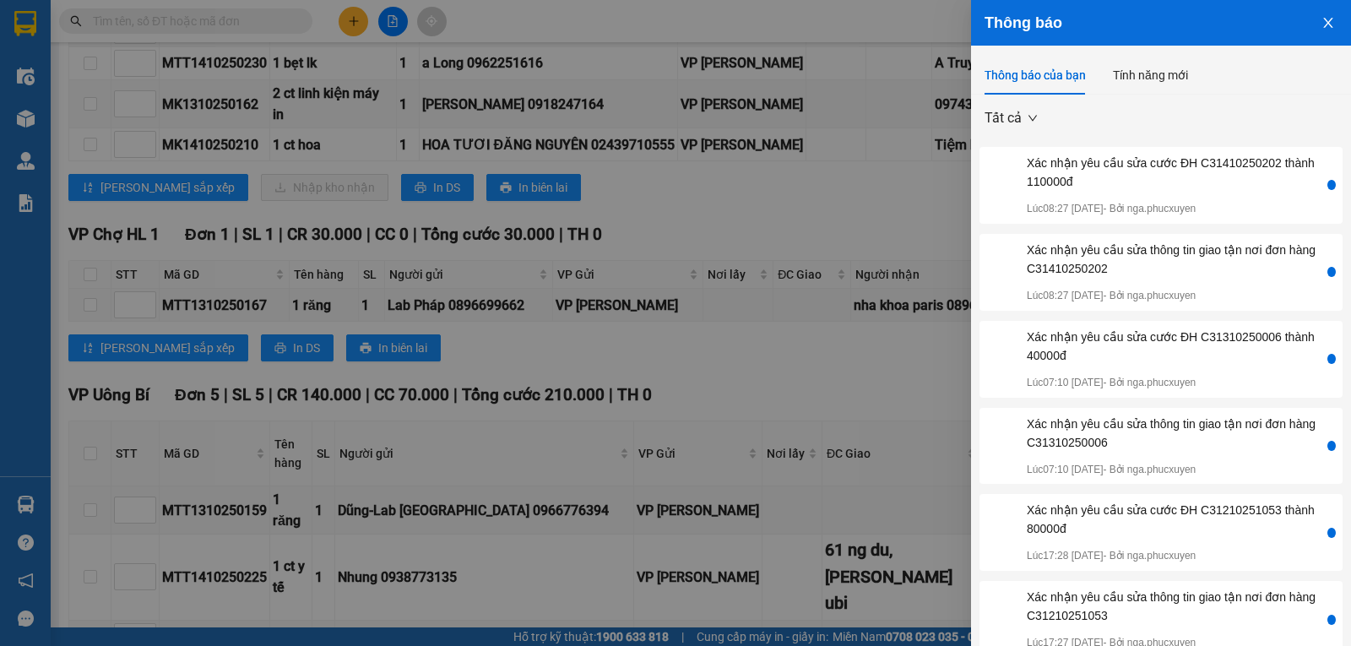
click at [1322, 25] on button "Close" at bounding box center [1328, 21] width 46 height 43
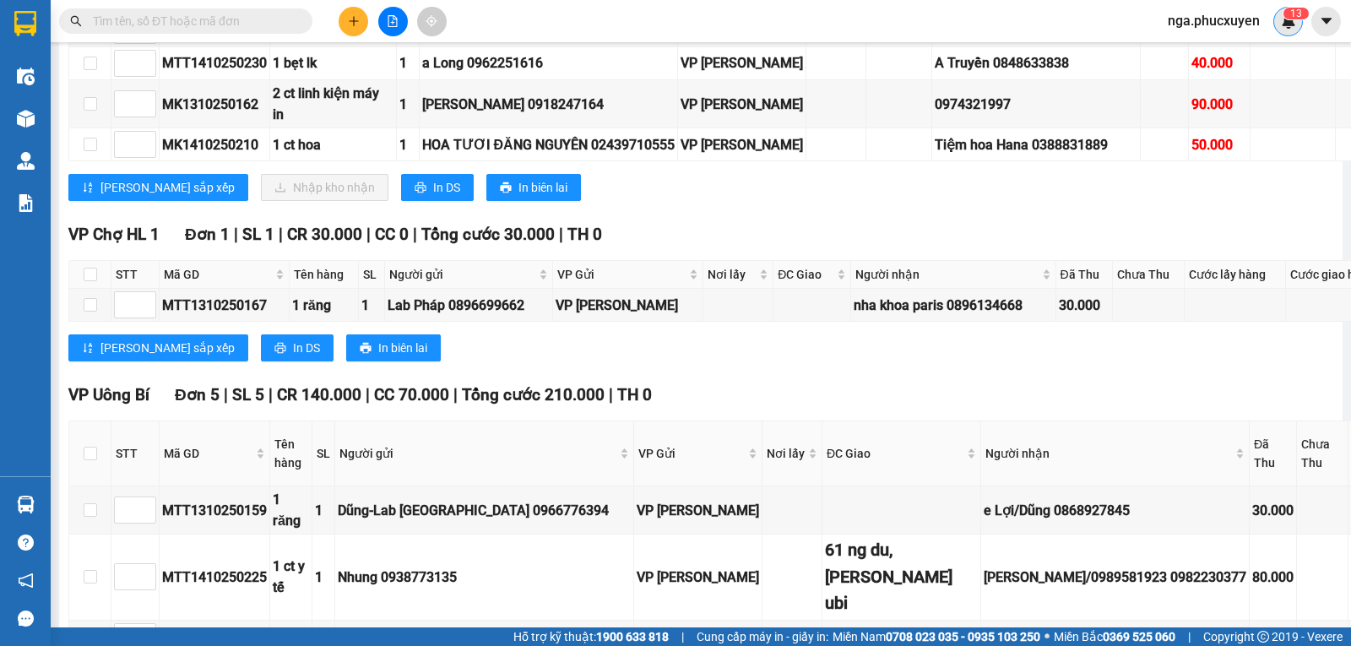
click at [1283, 27] on img at bounding box center [1288, 21] width 15 height 15
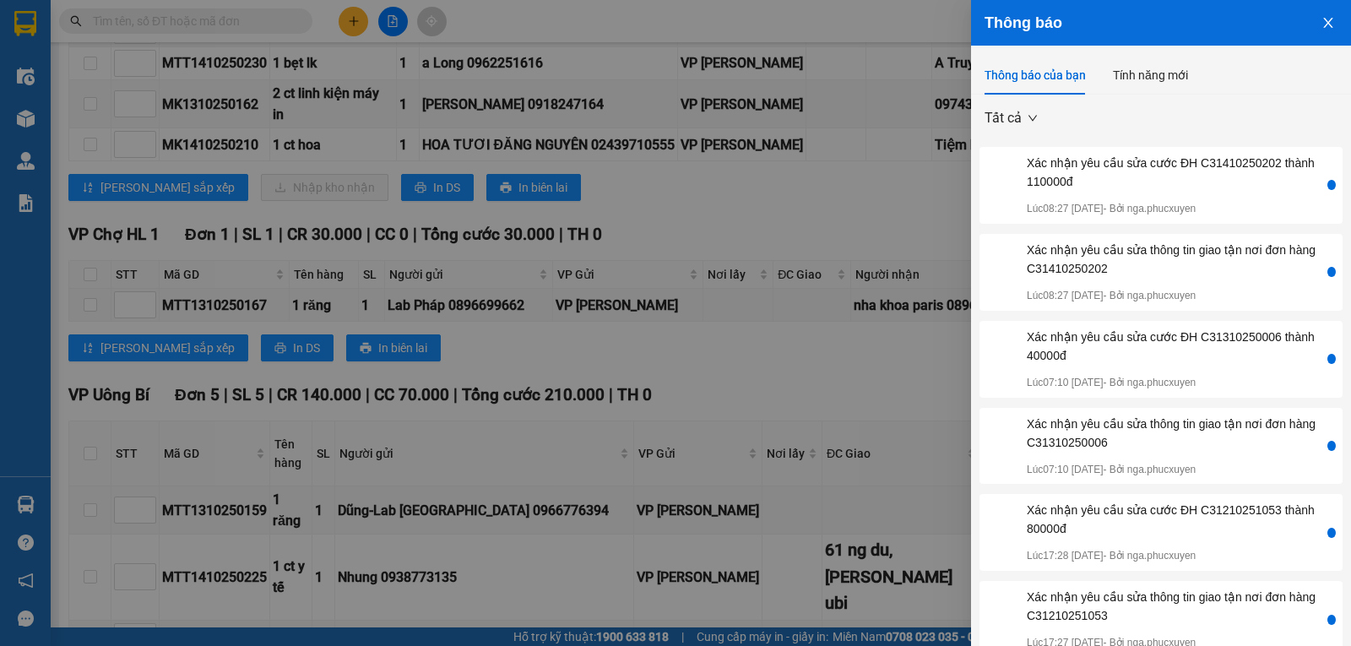
click at [1321, 19] on icon "close" at bounding box center [1328, 23] width 14 height 14
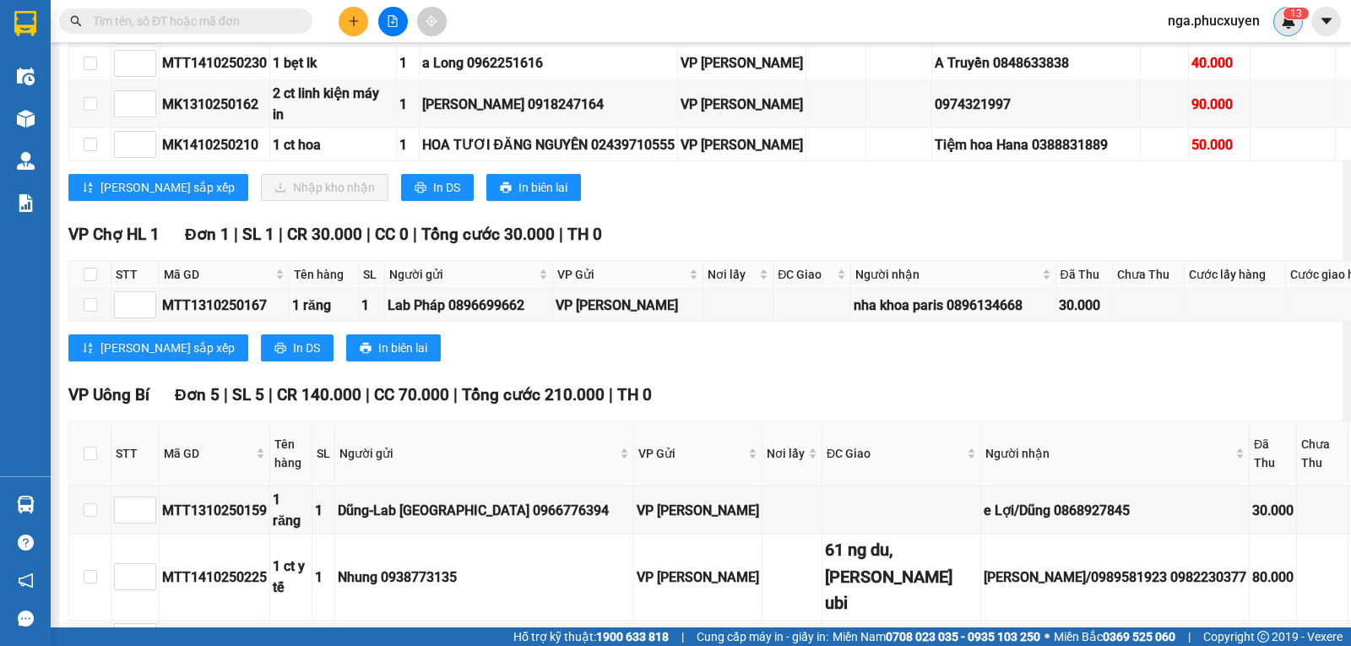
click at [1284, 31] on div "1 3" at bounding box center [1288, 22] width 30 height 30
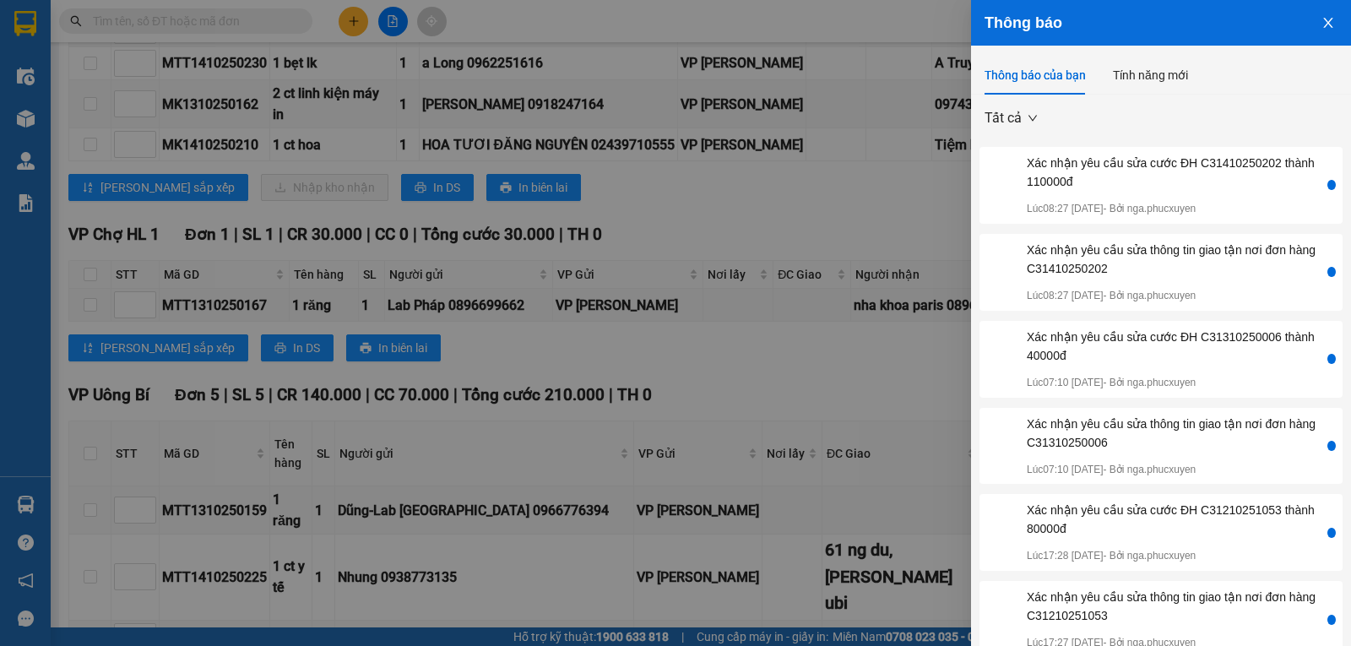
click at [1323, 20] on icon "close" at bounding box center [1327, 23] width 9 height 10
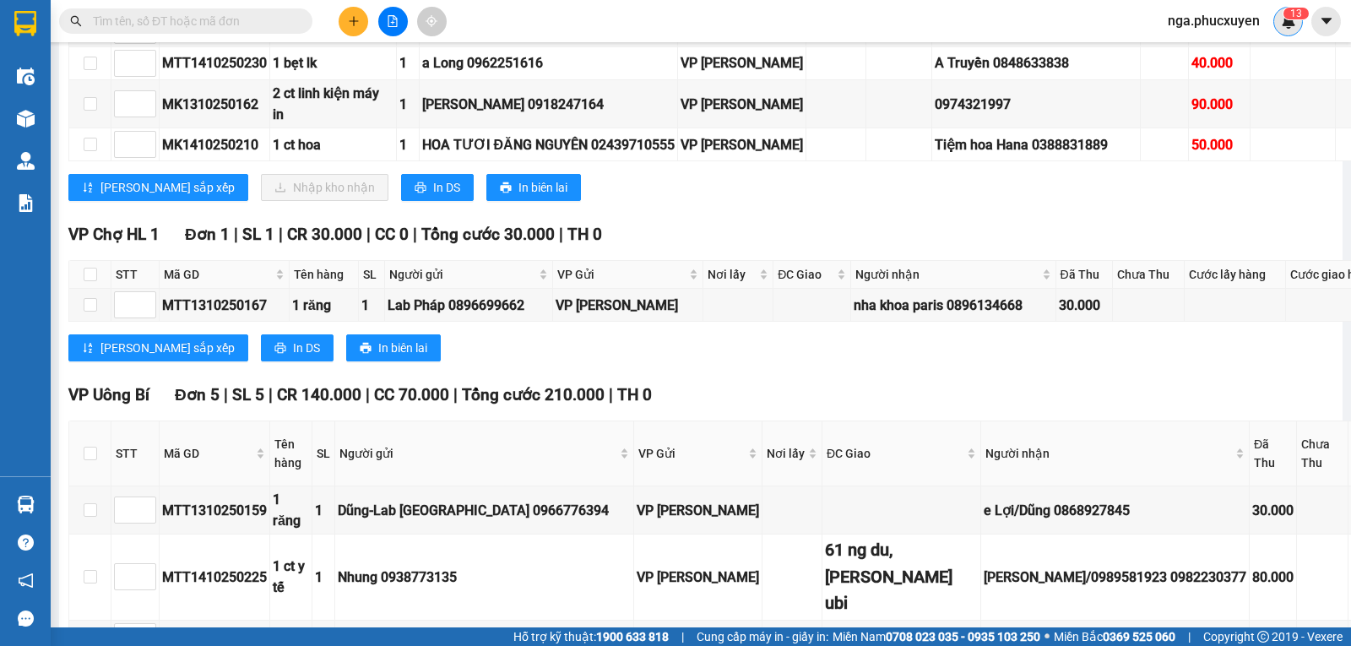
click at [1293, 23] on img at bounding box center [1288, 21] width 15 height 15
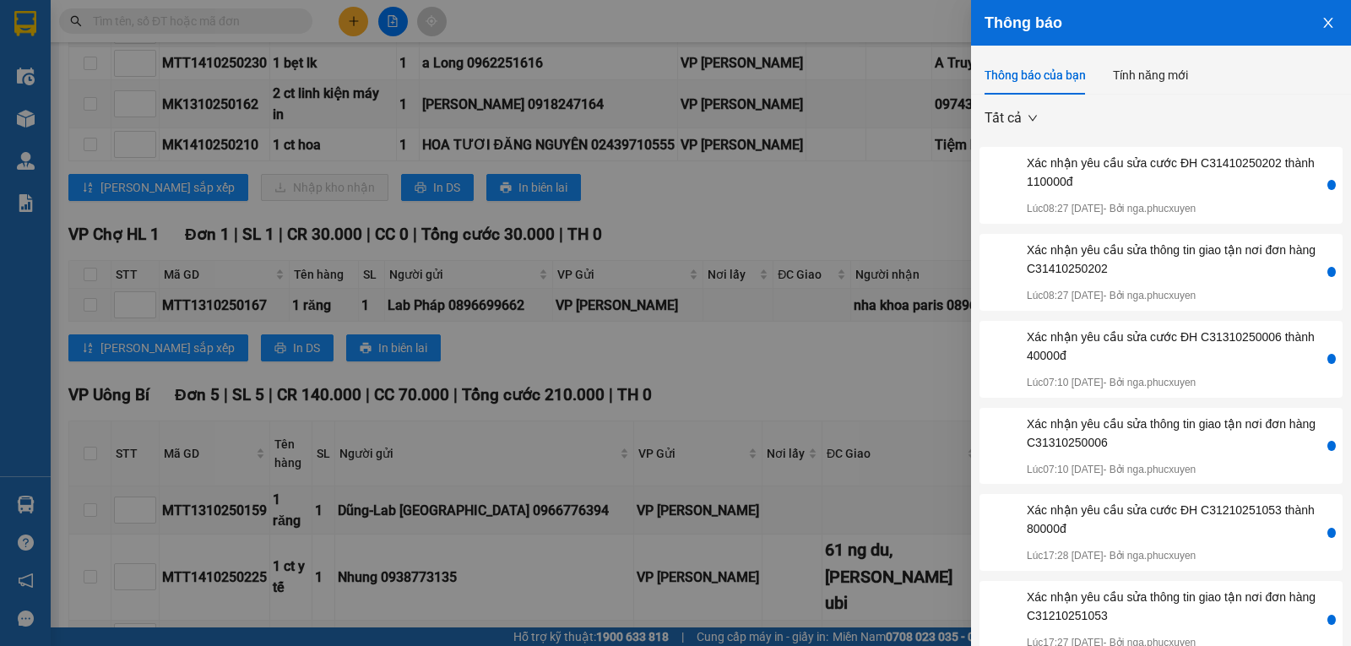
click at [1307, 25] on button "Close" at bounding box center [1328, 21] width 46 height 43
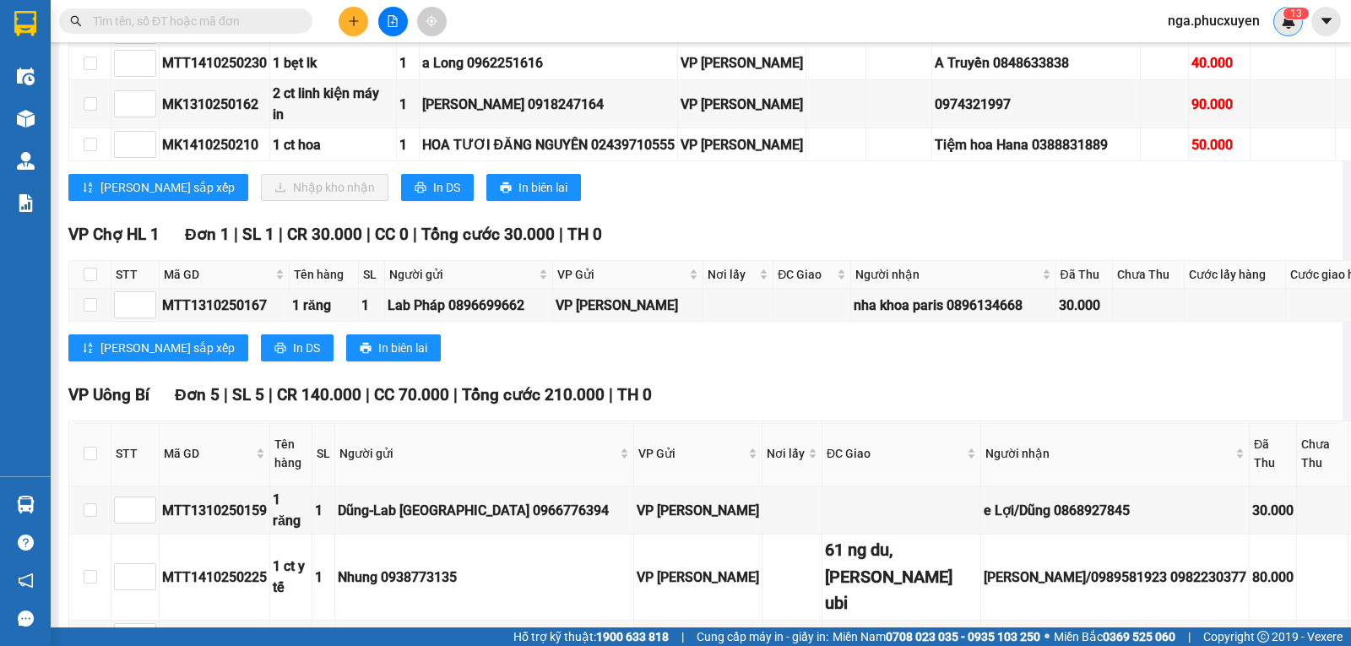
click at [1286, 14] on sup "1 3" at bounding box center [1295, 14] width 25 height 12
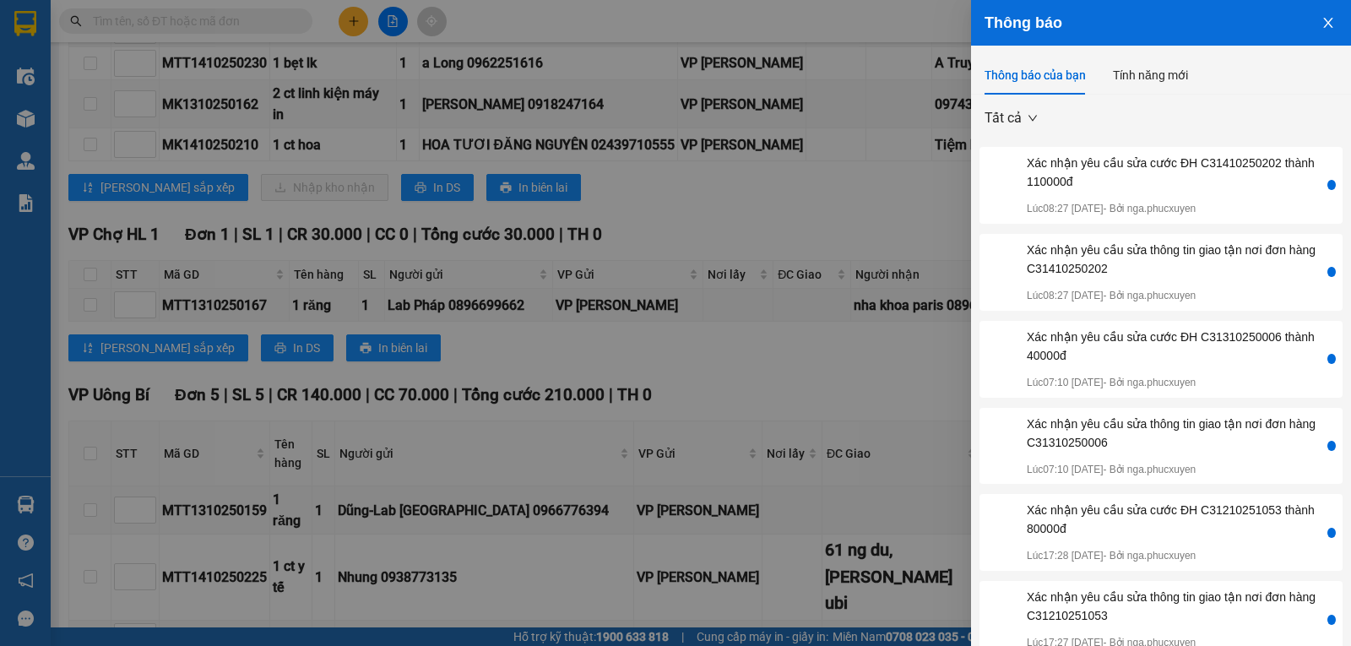
click at [1323, 22] on icon "close" at bounding box center [1327, 23] width 9 height 10
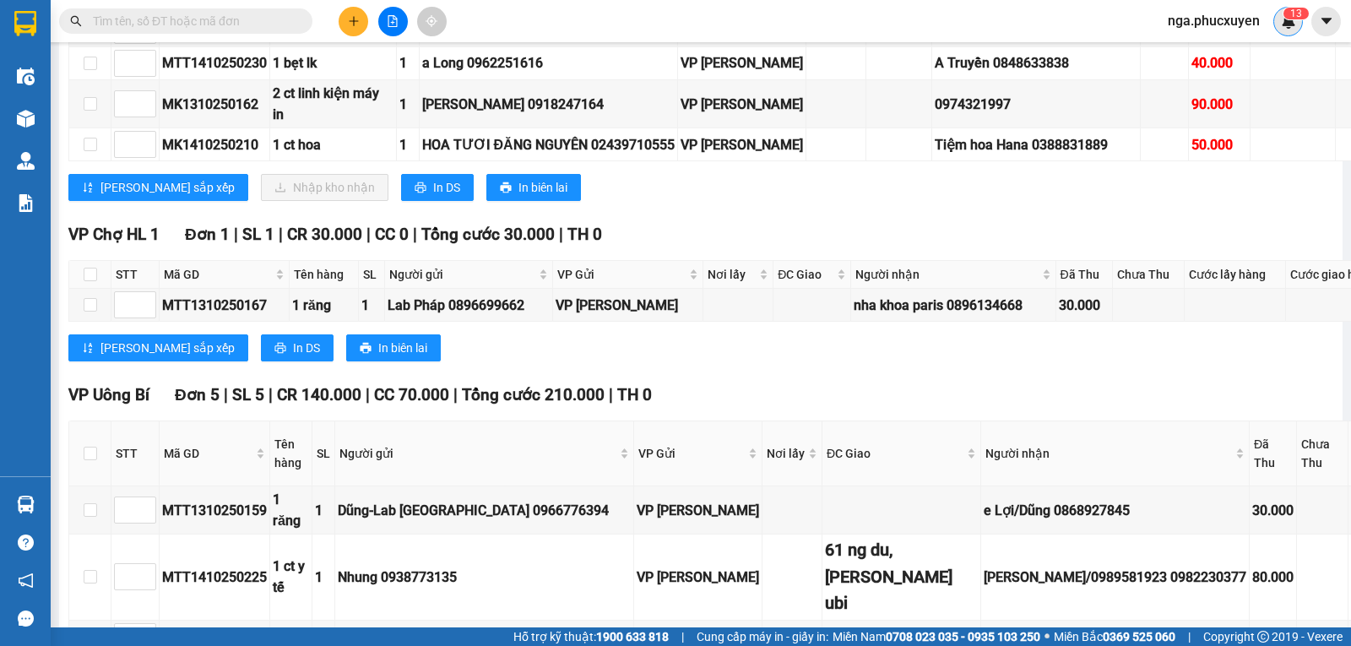
click at [1293, 24] on img at bounding box center [1288, 21] width 15 height 15
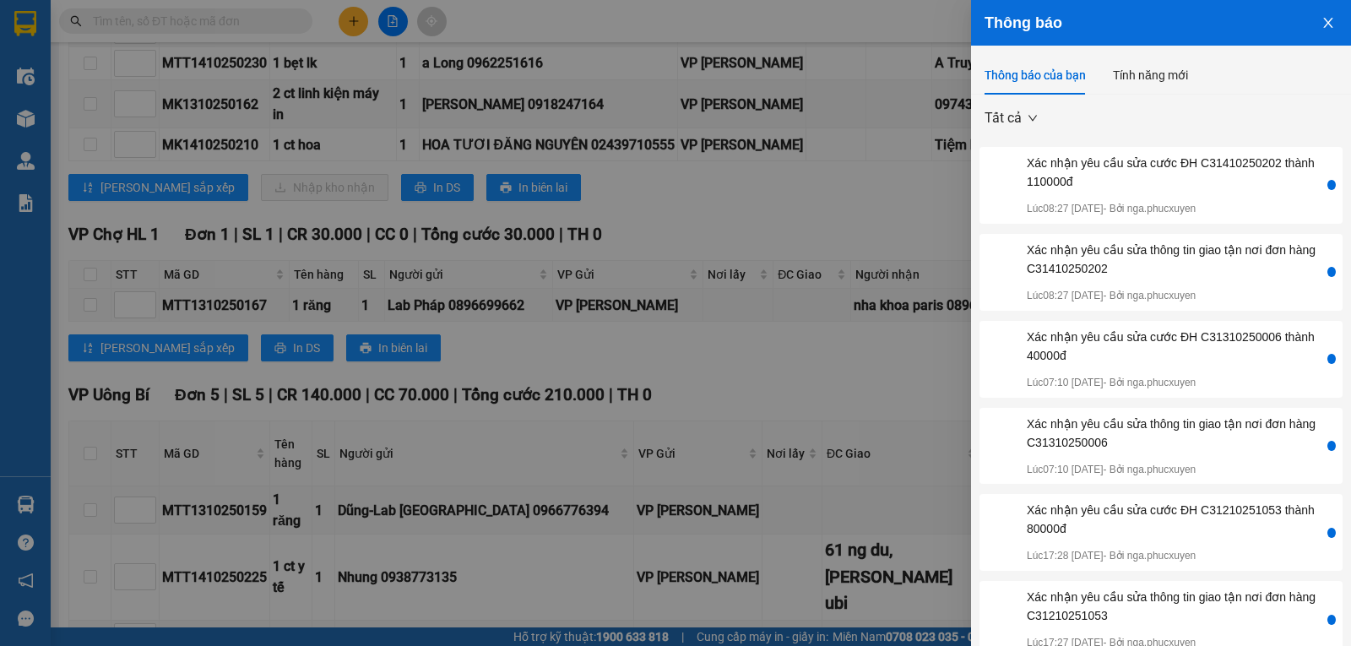
click at [1305, 24] on button "Close" at bounding box center [1328, 21] width 46 height 43
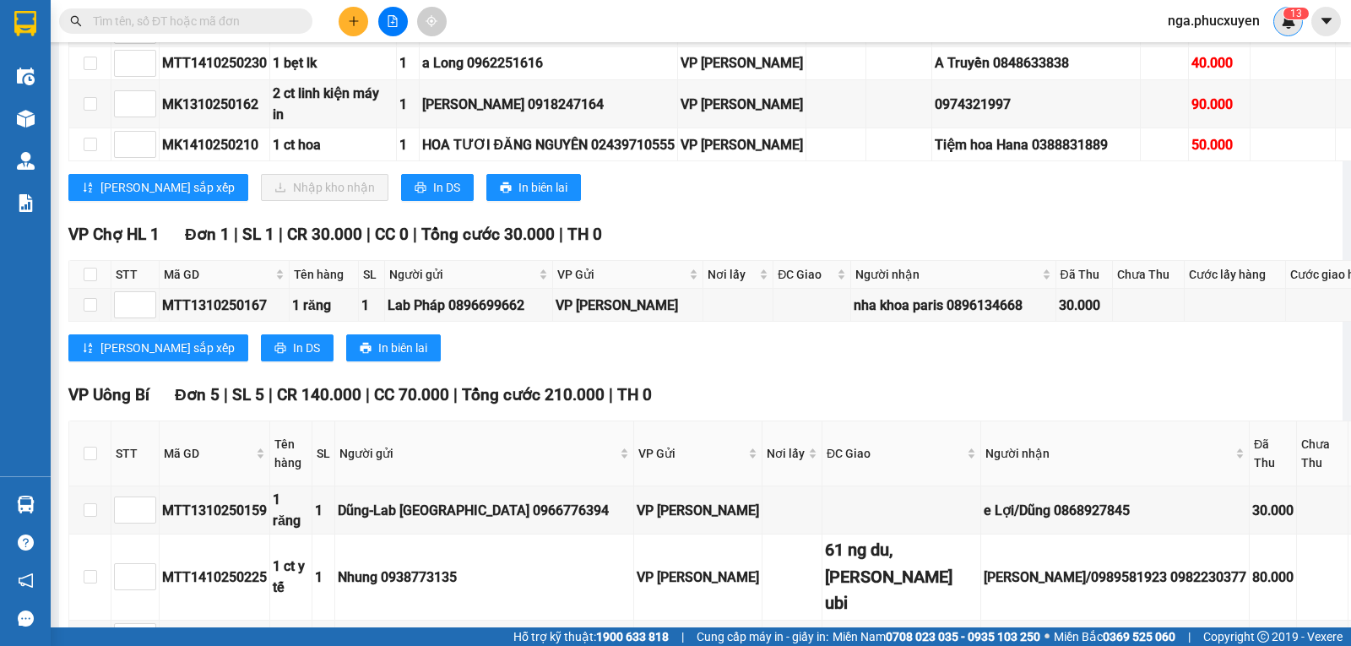
click at [1292, 24] on img at bounding box center [1288, 21] width 15 height 15
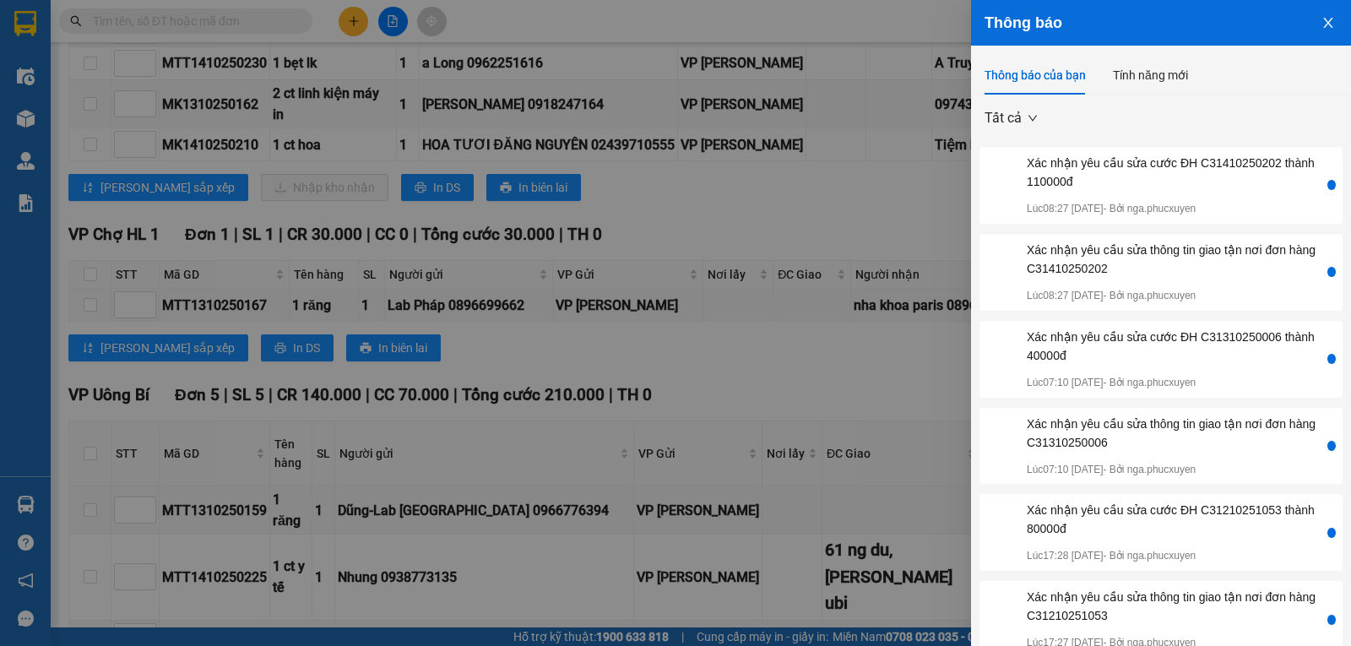
click at [1306, 24] on button "Close" at bounding box center [1328, 21] width 46 height 43
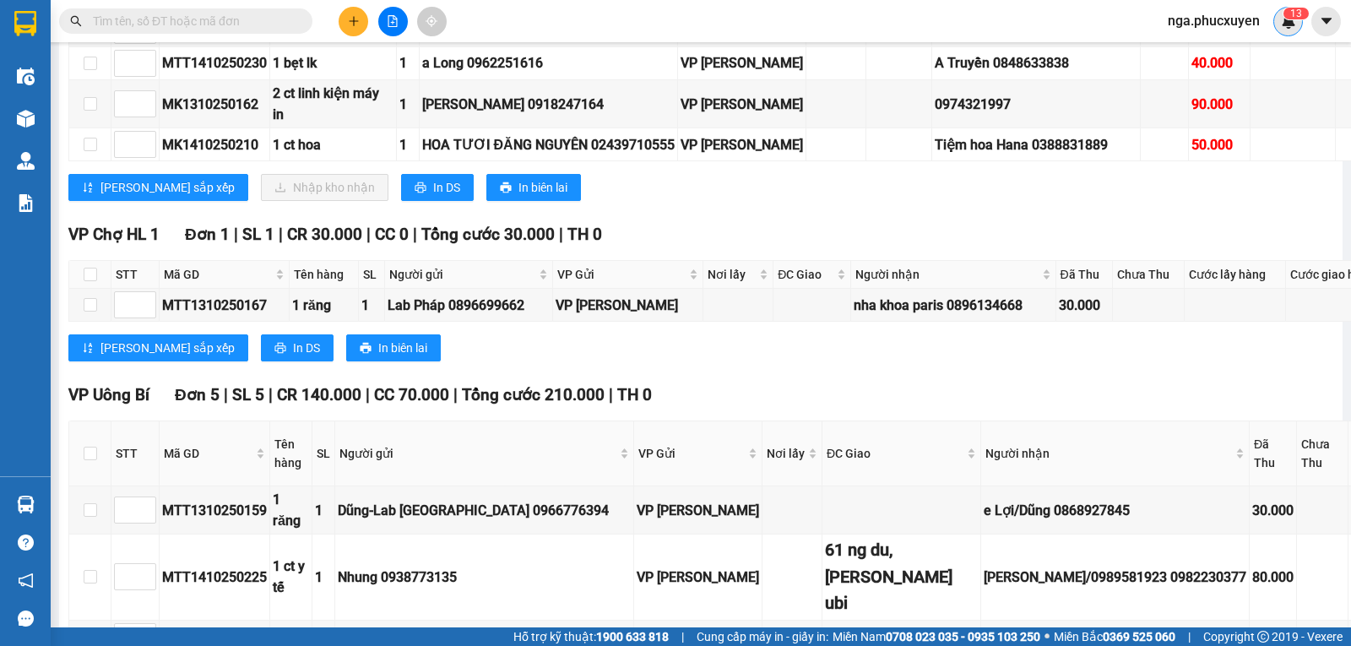
click at [1285, 24] on img at bounding box center [1288, 21] width 15 height 15
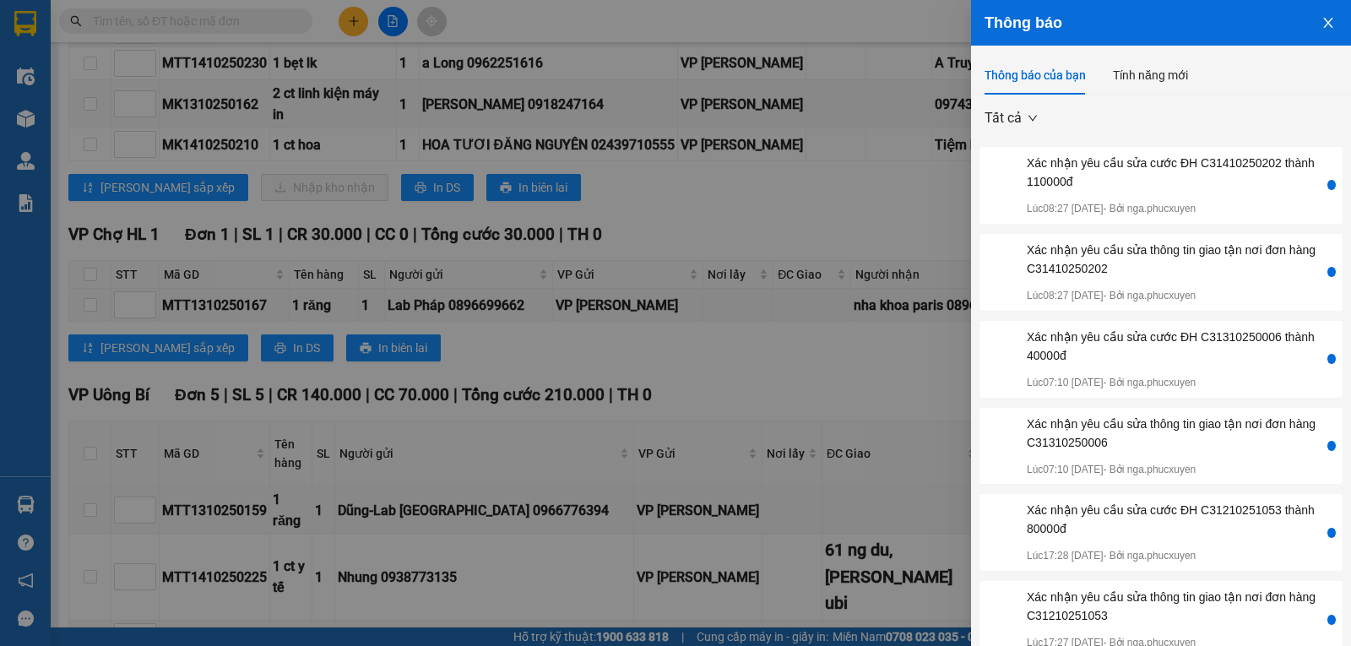
click at [1308, 24] on button "Close" at bounding box center [1328, 21] width 46 height 43
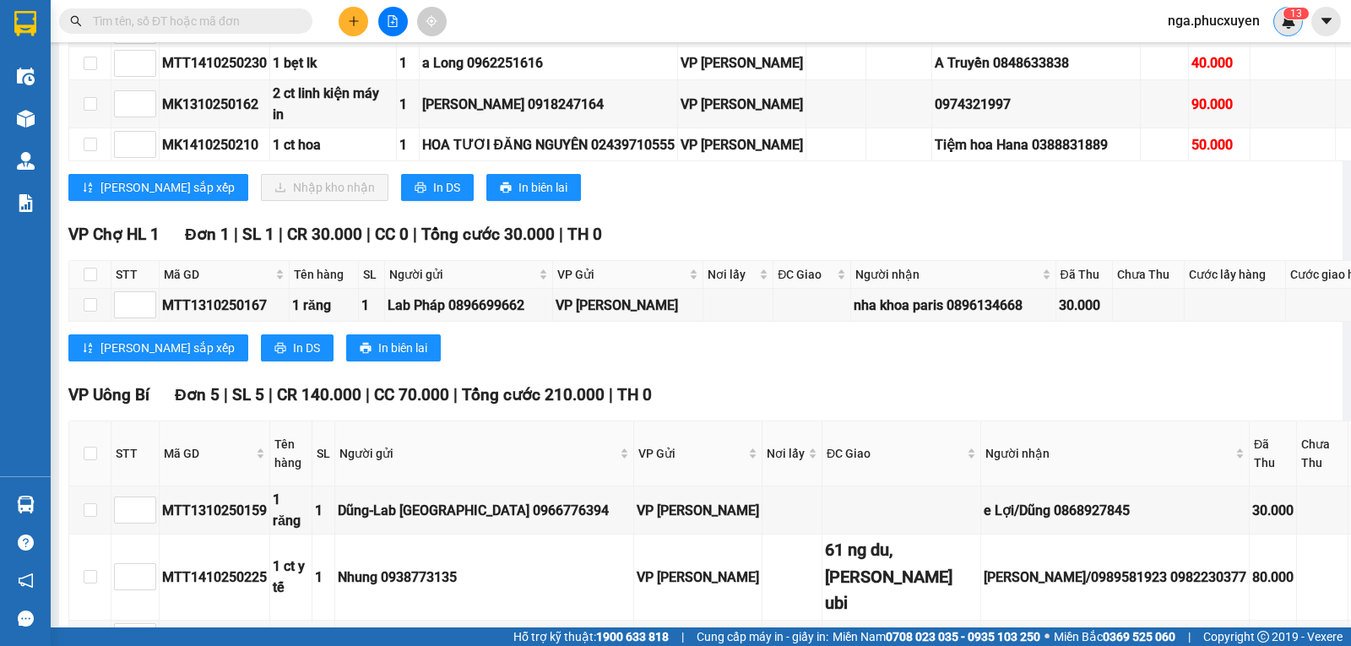
click at [1290, 25] on img at bounding box center [1288, 21] width 15 height 15
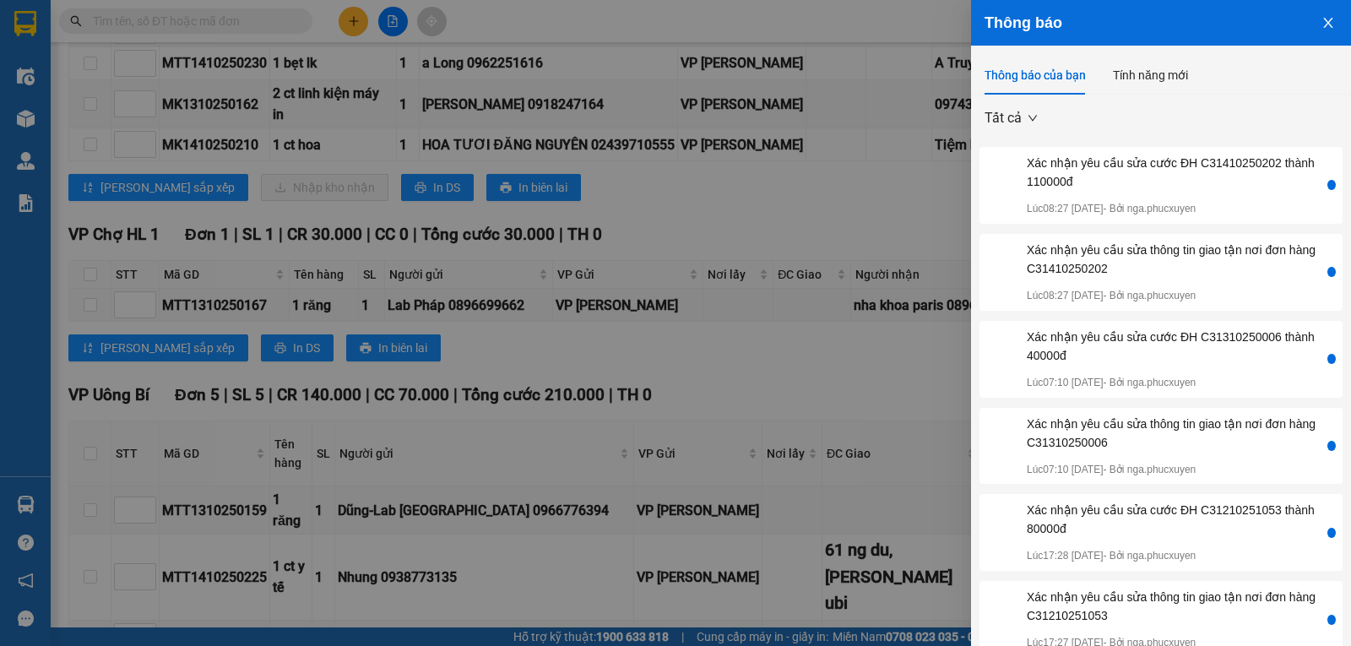
click at [1321, 29] on icon "close" at bounding box center [1328, 23] width 14 height 14
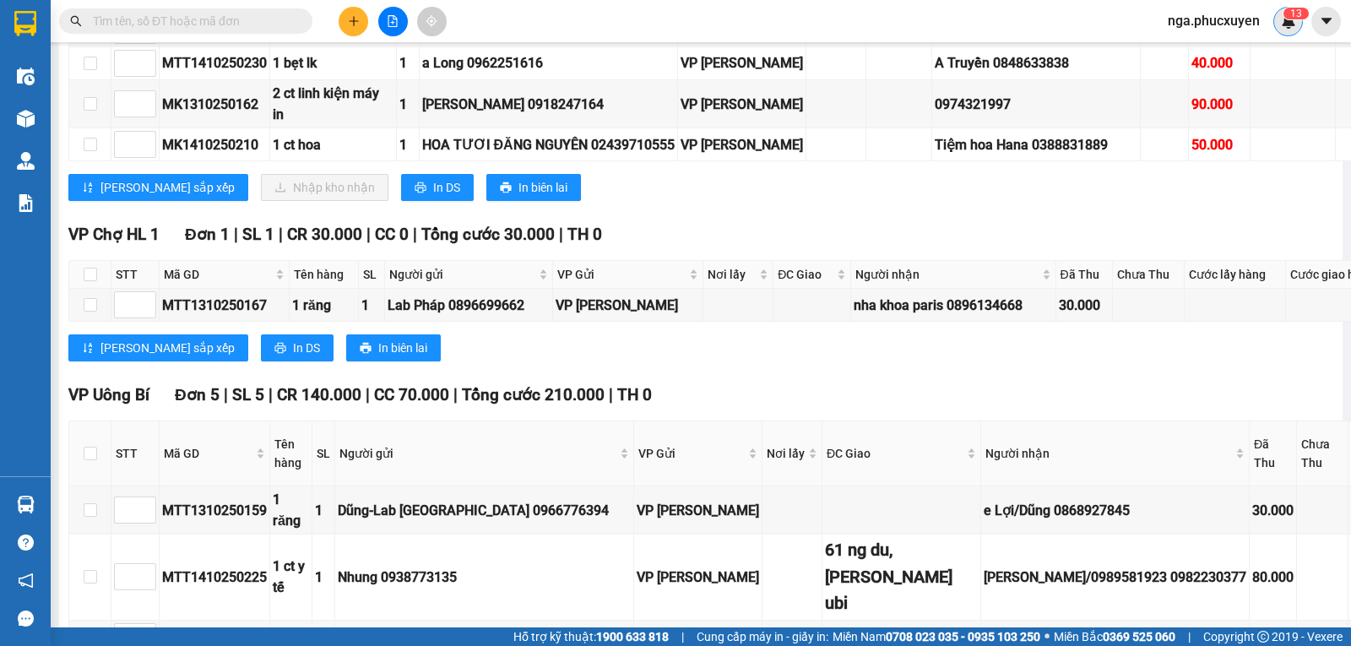
click at [1292, 26] on img at bounding box center [1288, 21] width 15 height 15
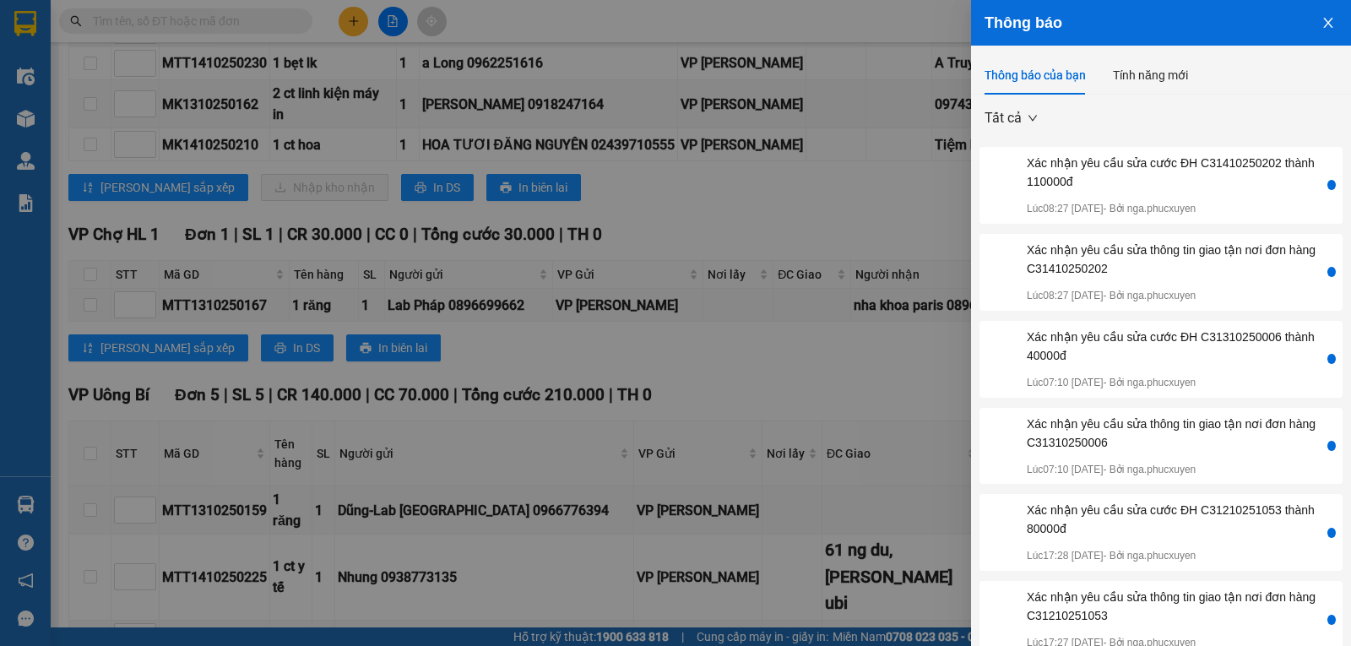
click at [1321, 29] on icon "close" at bounding box center [1328, 23] width 14 height 14
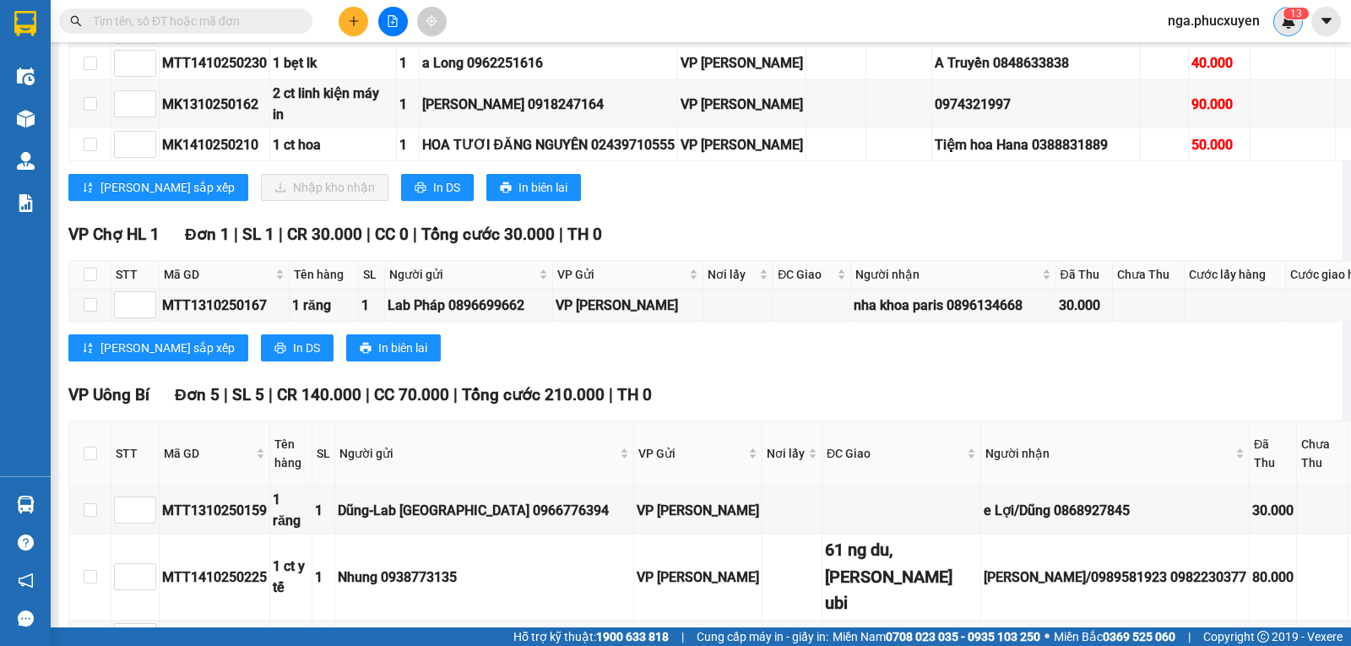
click at [1288, 28] on img at bounding box center [1288, 21] width 15 height 15
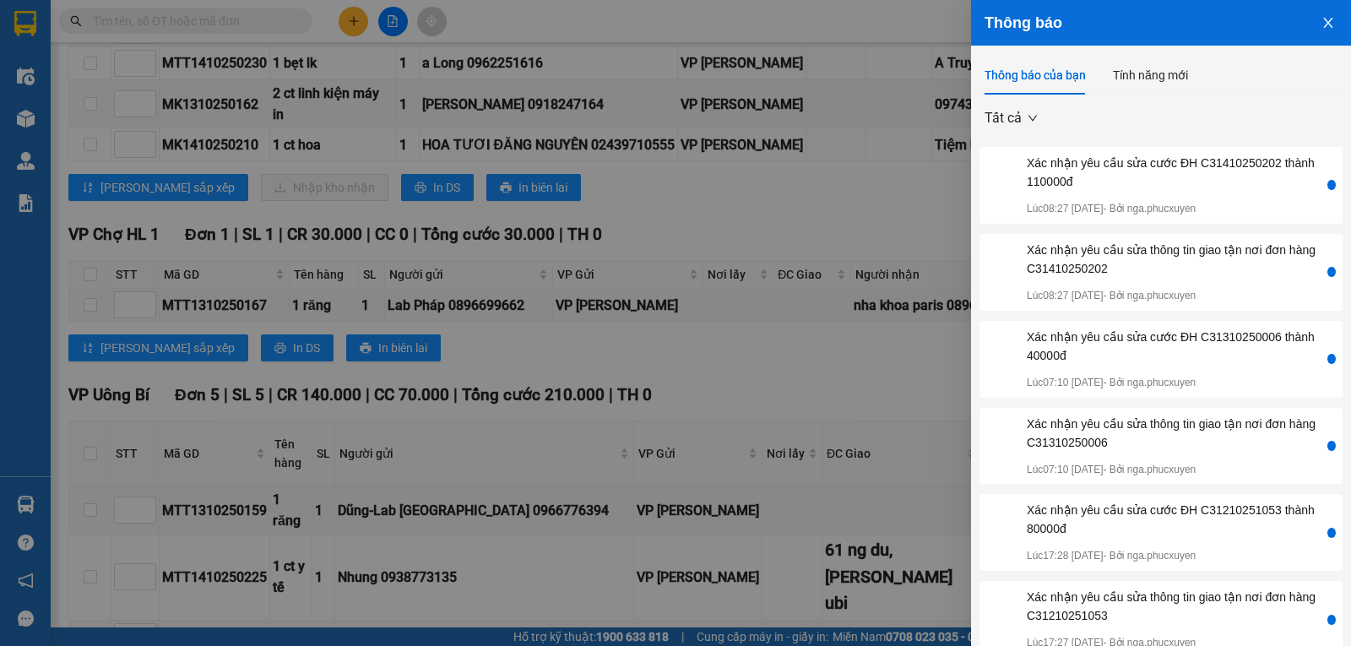
click at [1321, 27] on icon "close" at bounding box center [1328, 23] width 14 height 14
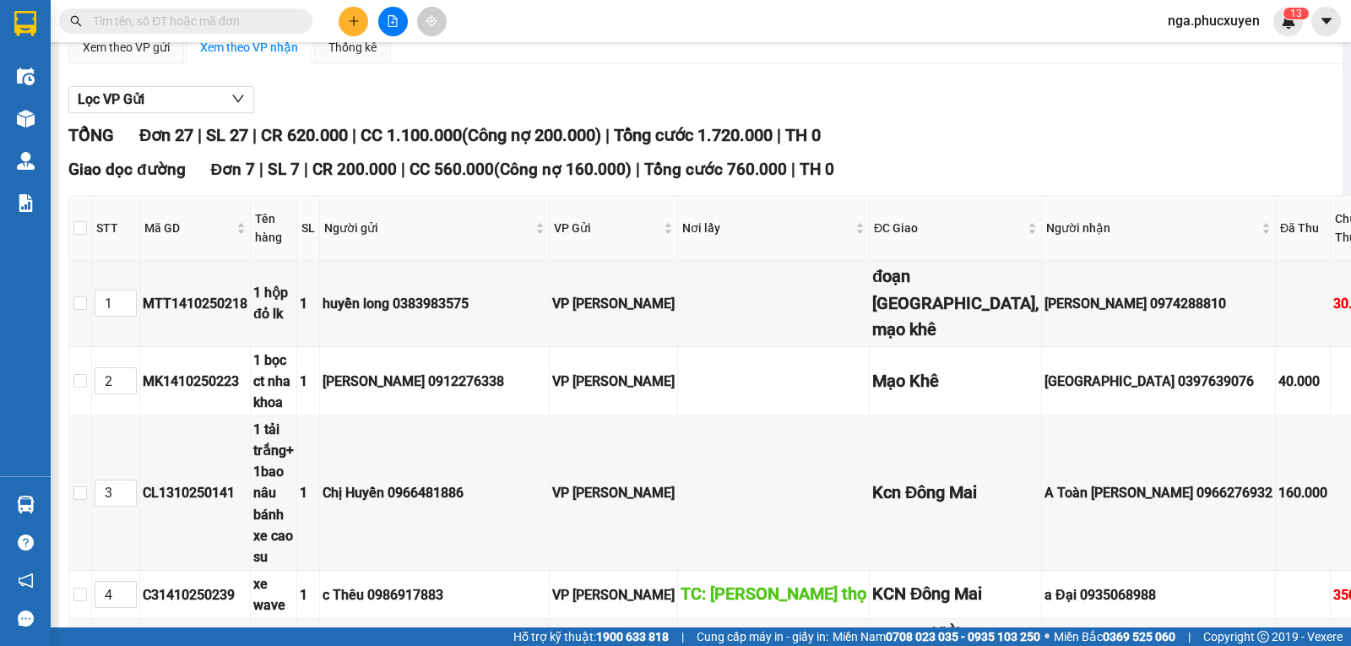
scroll to position [154, 0]
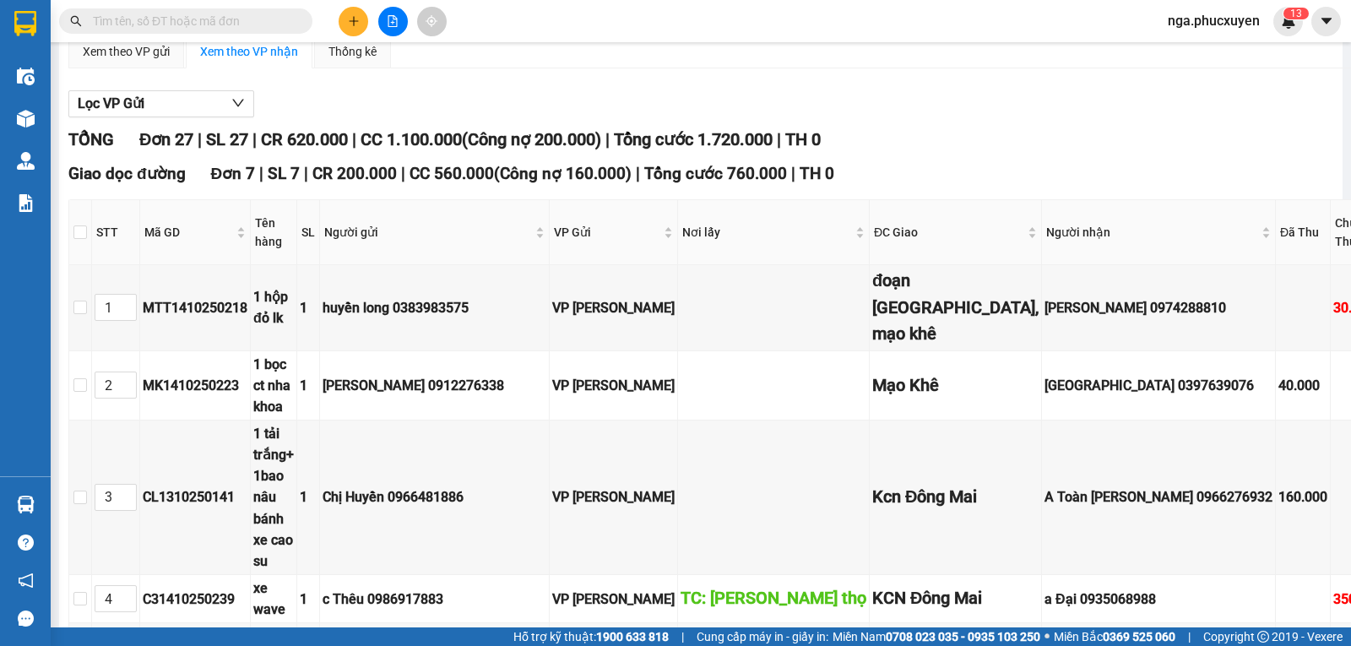
click at [292, 20] on span at bounding box center [185, 20] width 253 height 25
click at [290, 19] on span at bounding box center [185, 20] width 253 height 25
click at [286, 19] on input "text" at bounding box center [192, 21] width 199 height 19
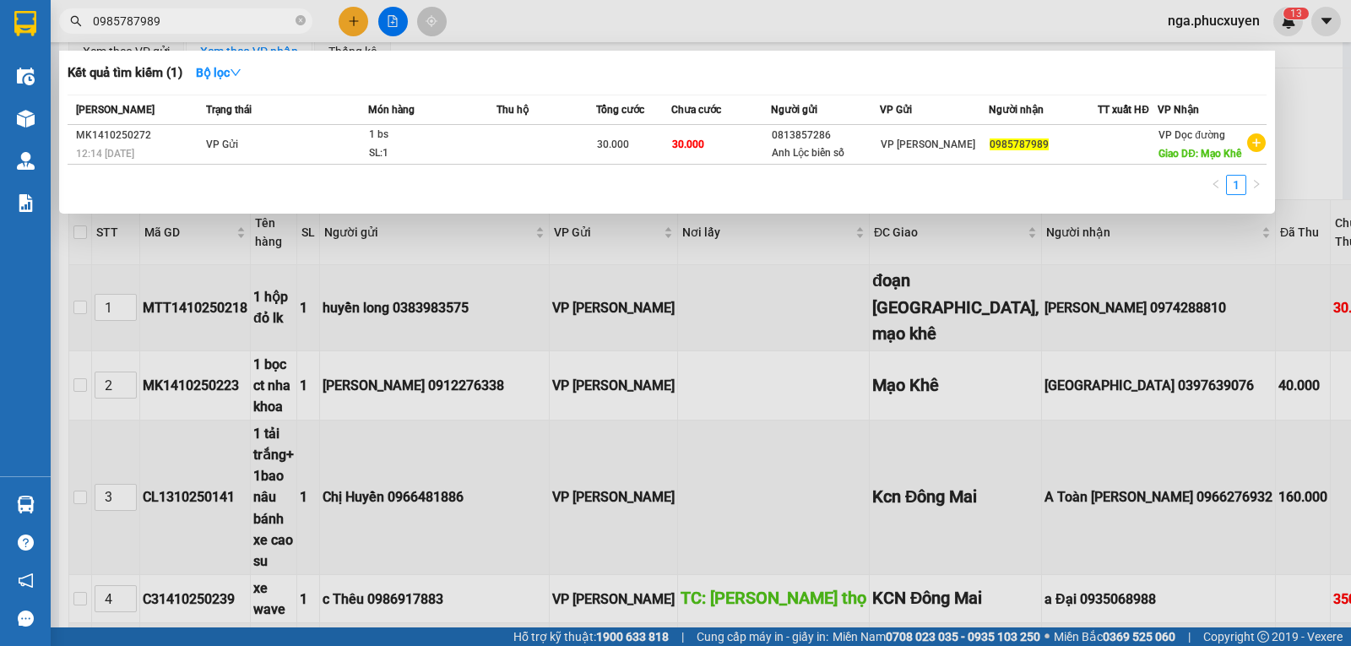
type input "0985787989"
drag, startPoint x: 1301, startPoint y: 121, endPoint x: 519, endPoint y: 129, distance: 781.9
click at [1282, 120] on div at bounding box center [675, 323] width 1351 height 646
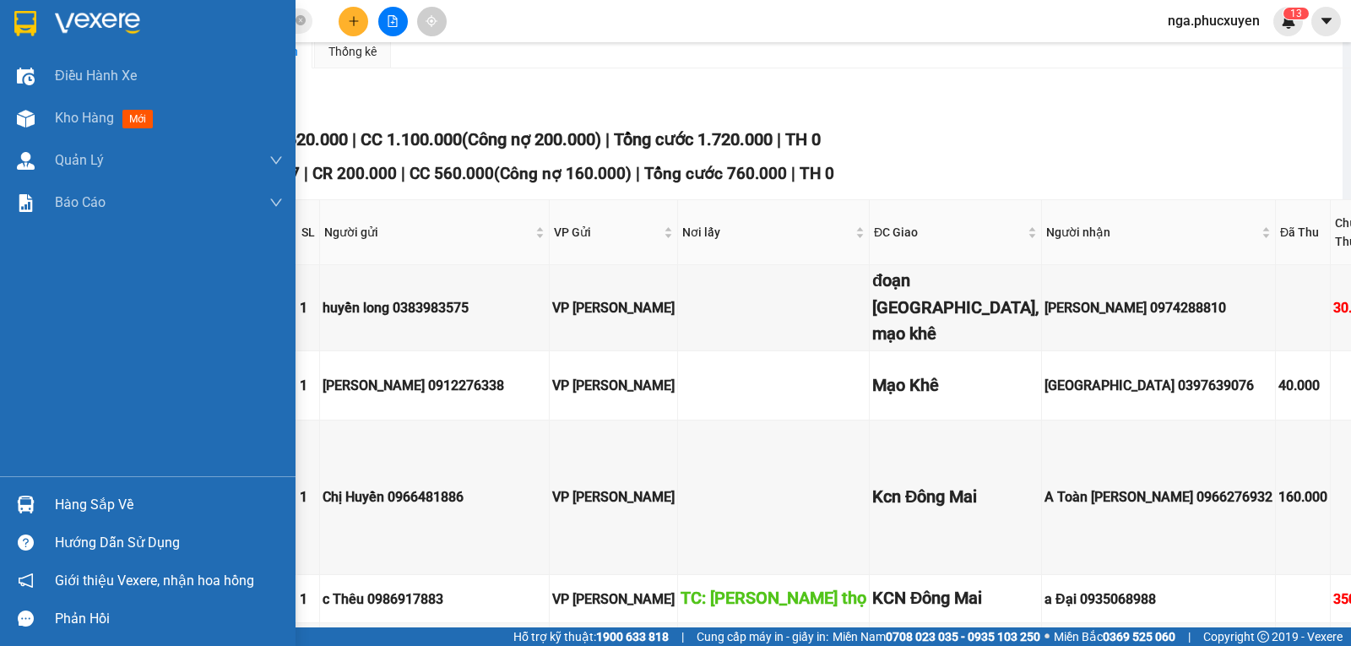
click at [23, 506] on img at bounding box center [26, 505] width 18 height 18
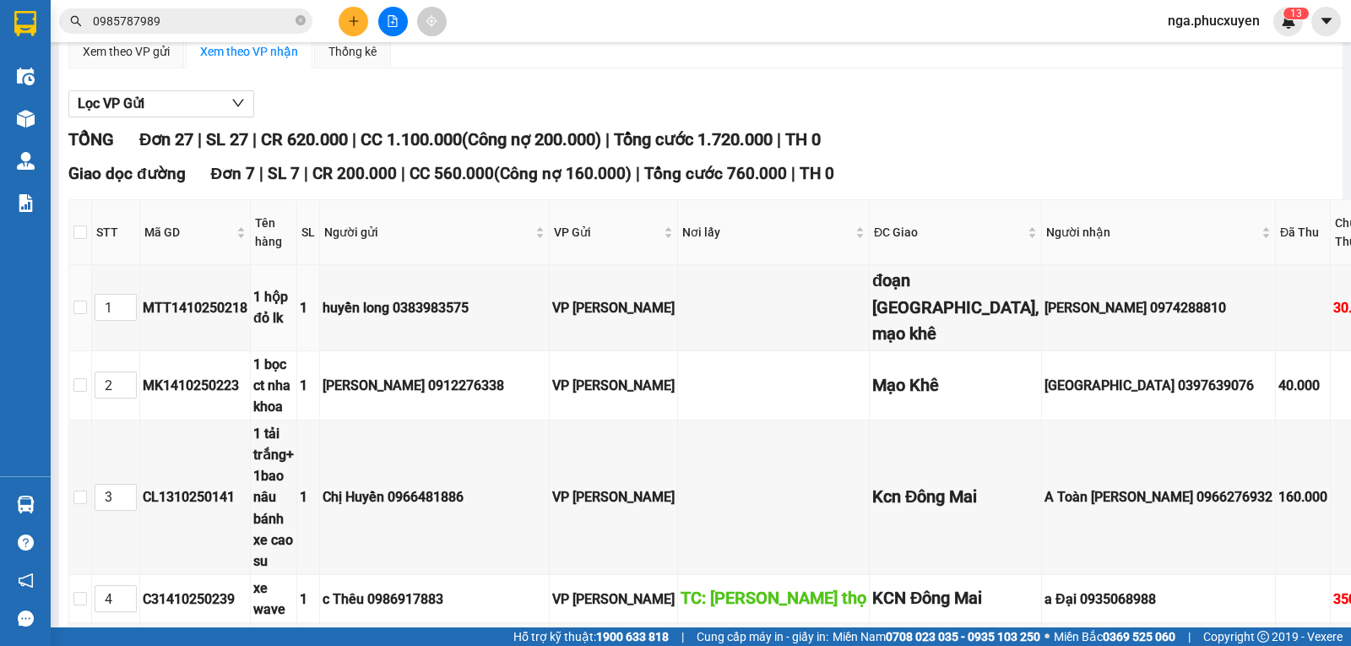
click at [793, 340] on section "Kết quả tìm kiếm ( 1 ) Bộ lọc Mã ĐH Trạng thái Món hàng Thu hộ Tổng cước Chưa c…" at bounding box center [675, 323] width 1351 height 646
click at [1286, 24] on img at bounding box center [1288, 21] width 15 height 15
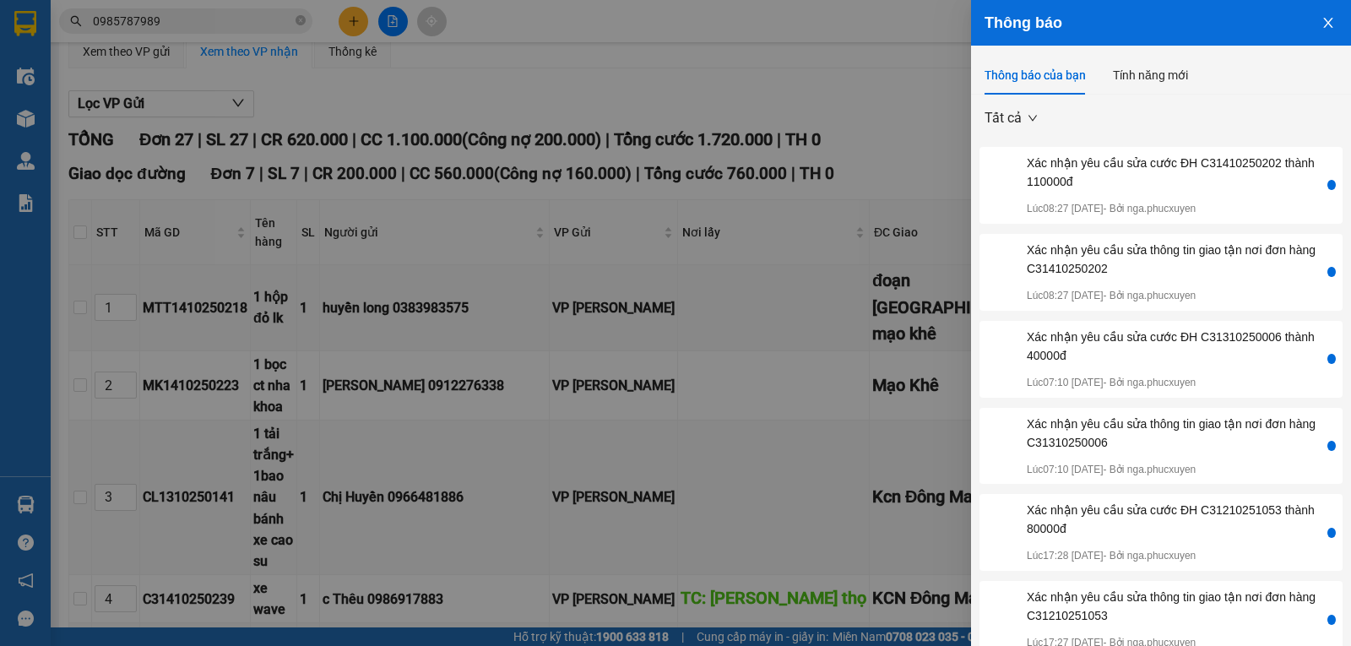
click at [1307, 19] on button "Close" at bounding box center [1328, 21] width 46 height 43
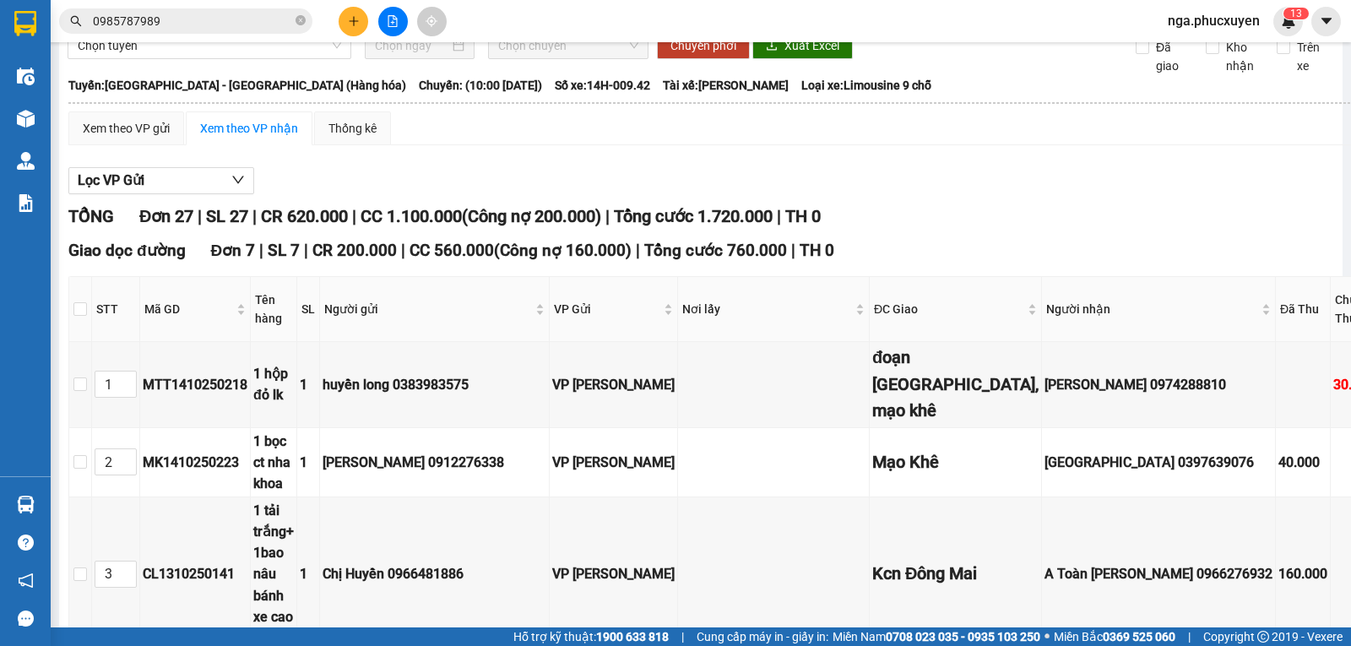
scroll to position [0, 0]
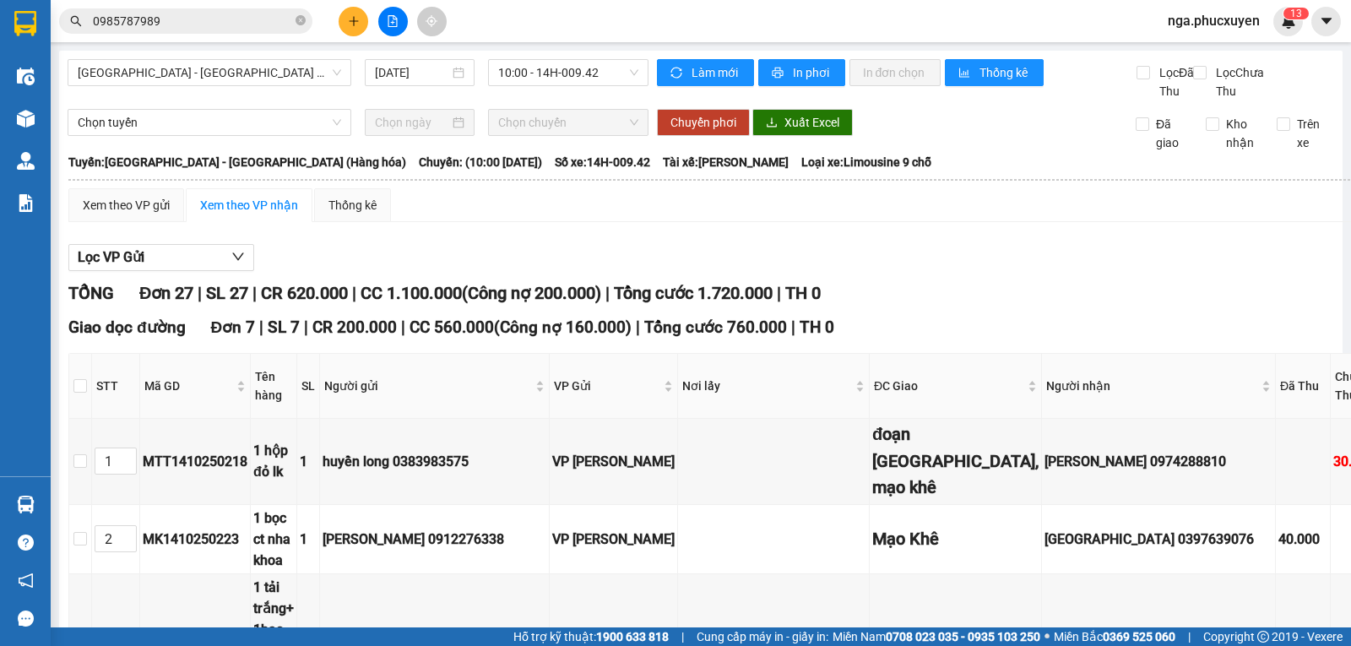
click at [1020, 306] on div "TỔNG Đơn 27 | SL 27 | CR 620.000 | CC 1.100.000 ( Công nợ 200.000 ) | Tổng cước…" at bounding box center [846, 293] width 1556 height 26
